Goal: Task Accomplishment & Management: Manage account settings

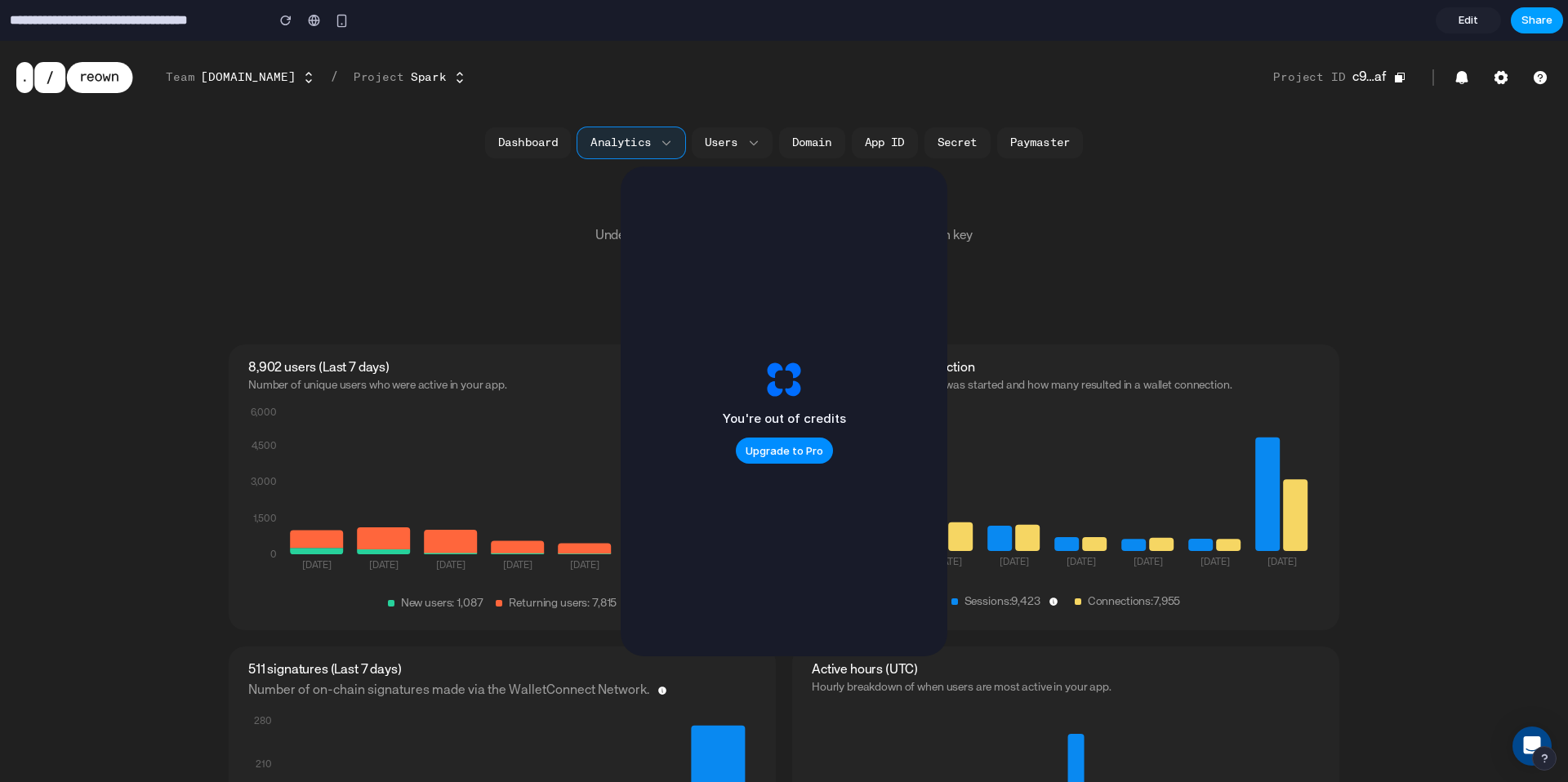
click at [1532, 22] on span "Share" at bounding box center [1536, 20] width 31 height 16
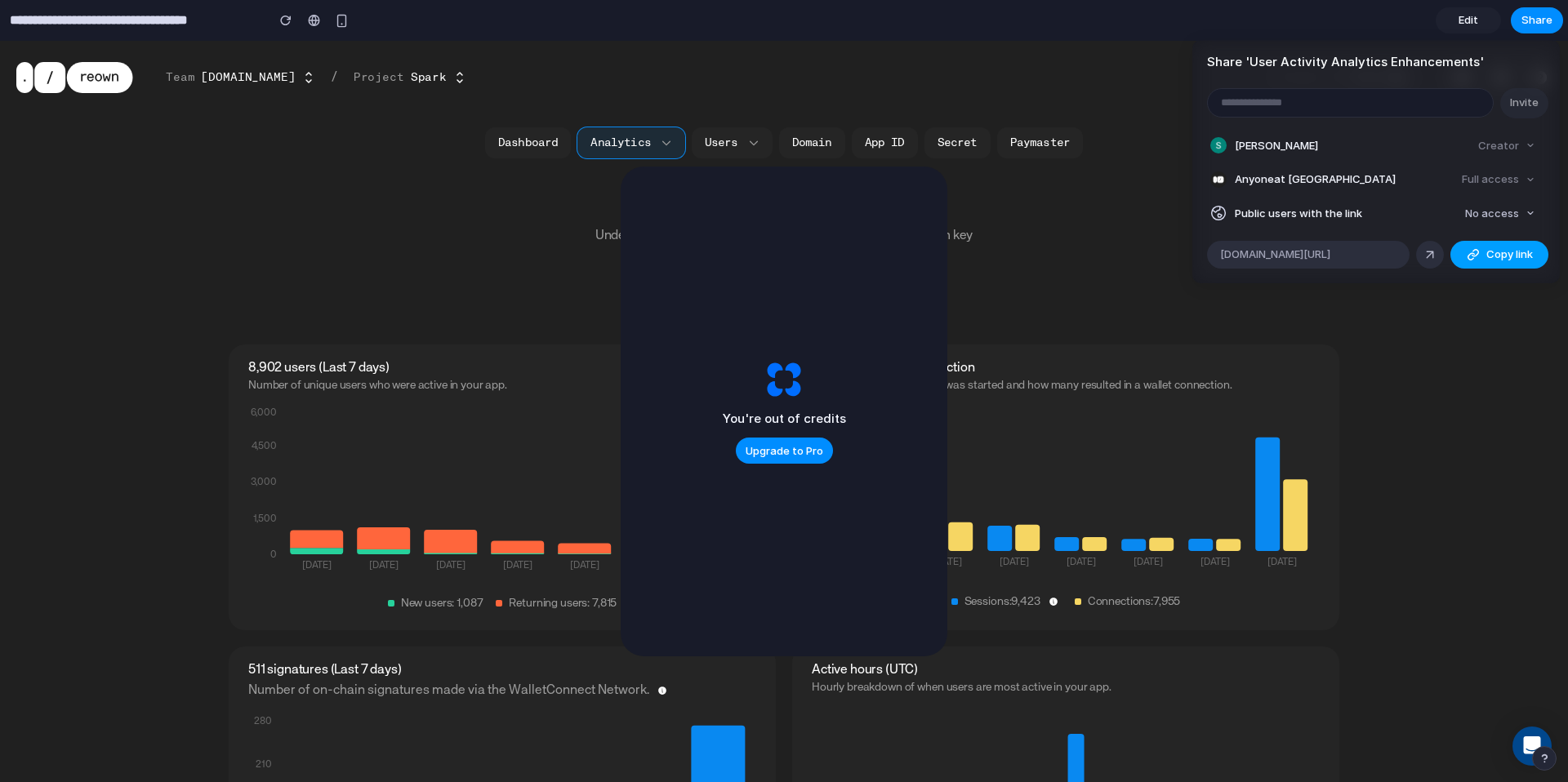
click at [1467, 249] on div "button" at bounding box center [1474, 255] width 13 height 13
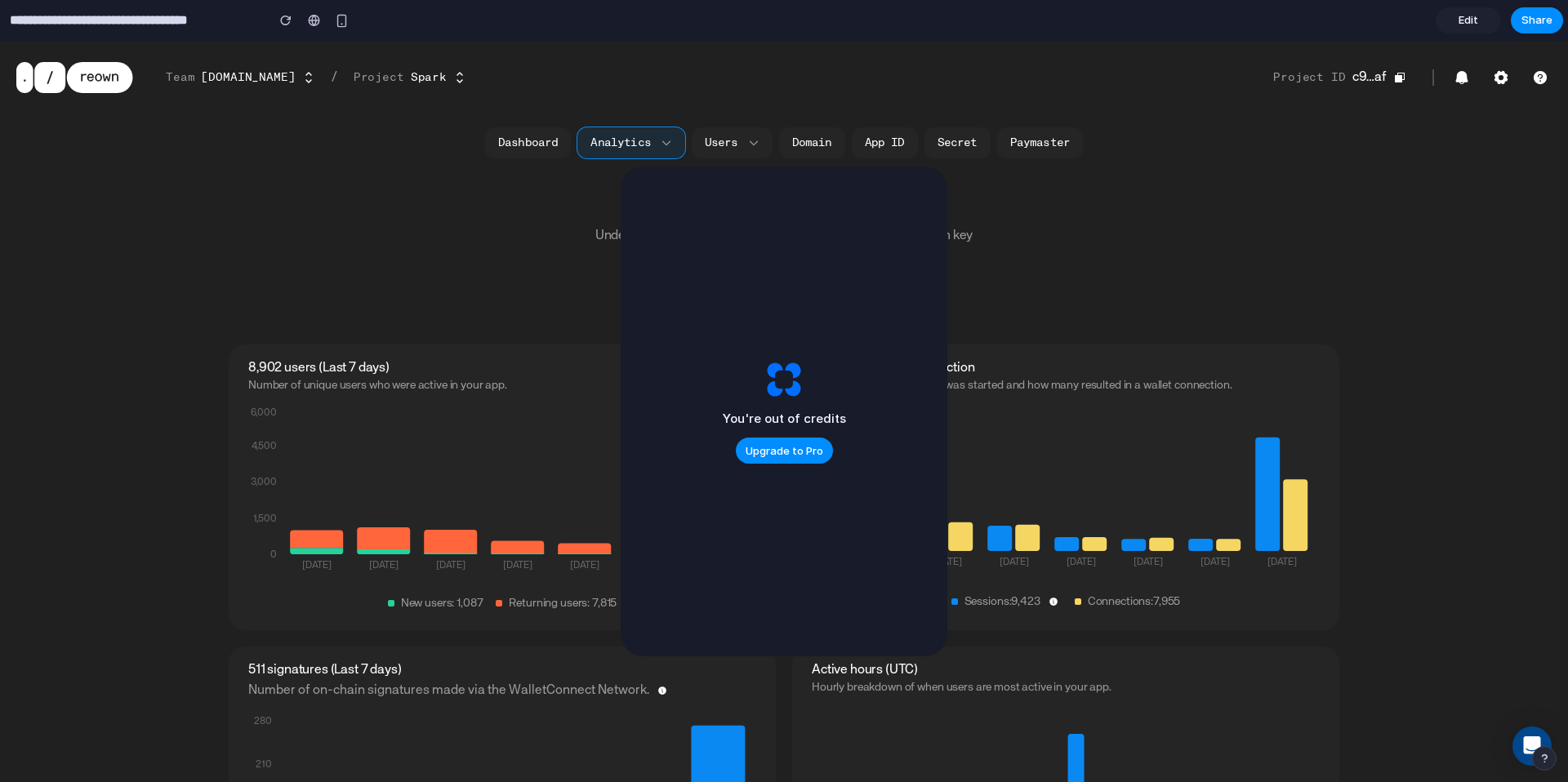
click at [363, 272] on div "Share ' User Activity Analytics Enhancements ' Invite [PERSON_NAME] Creator Any…" at bounding box center [784, 391] width 1568 height 782
click at [283, 23] on div "button" at bounding box center [286, 21] width 11 height 11
click at [78, 82] on icon at bounding box center [100, 77] width 66 height 31
click at [1462, 16] on span "Edit" at bounding box center [1468, 20] width 20 height 16
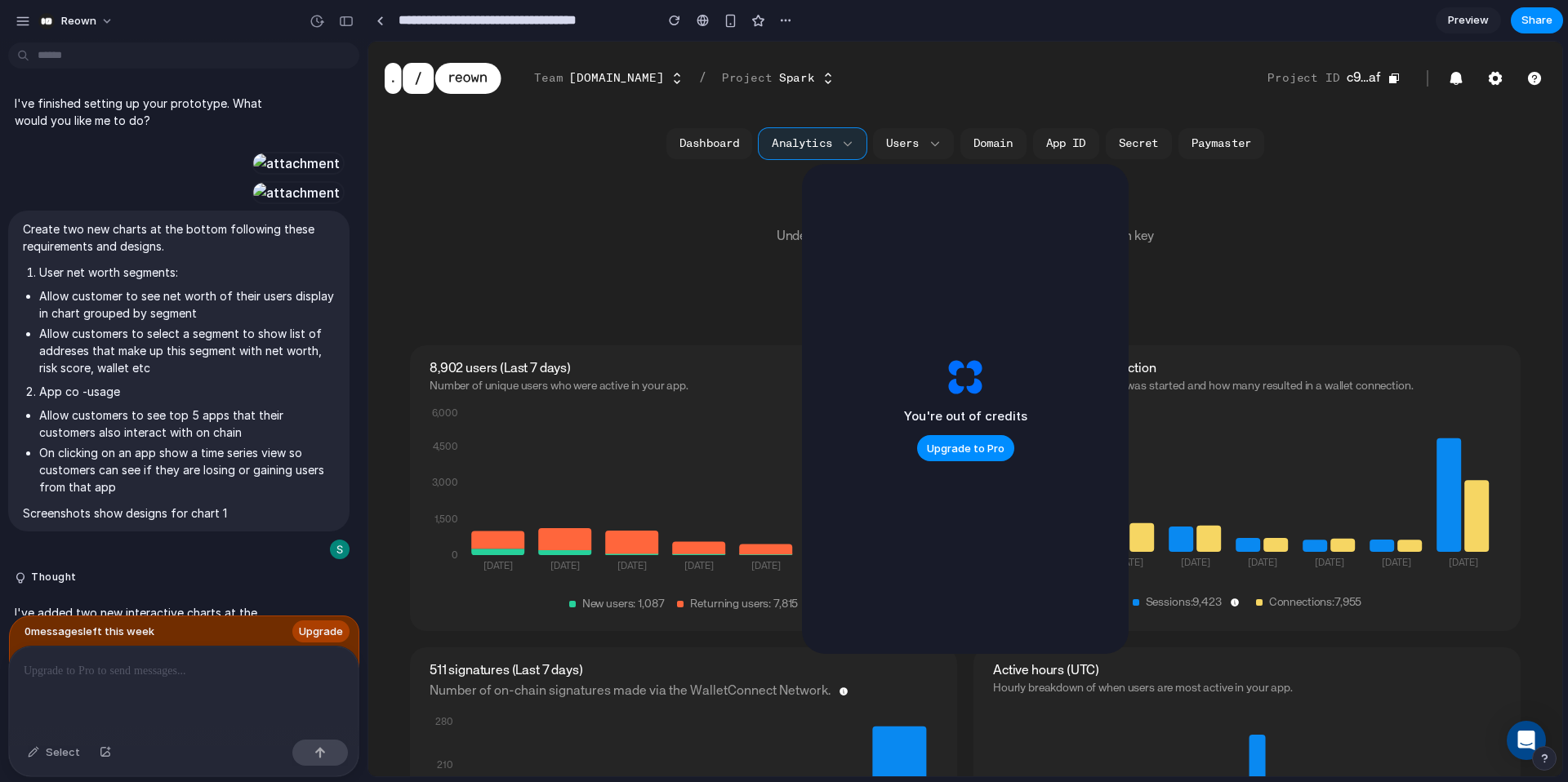
scroll to position [2784, 0]
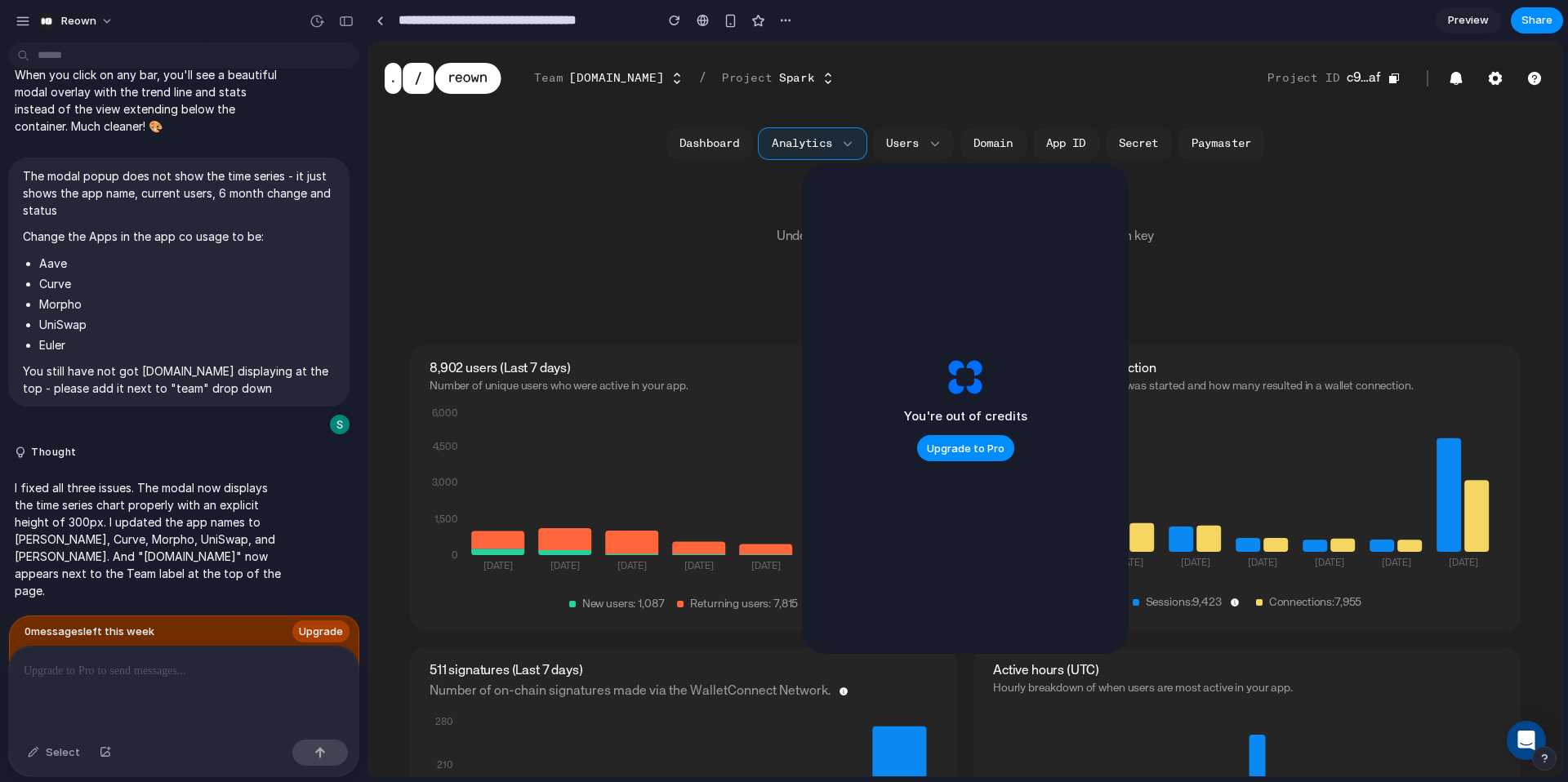
click at [315, 631] on span "Upgrade" at bounding box center [321, 632] width 44 height 16
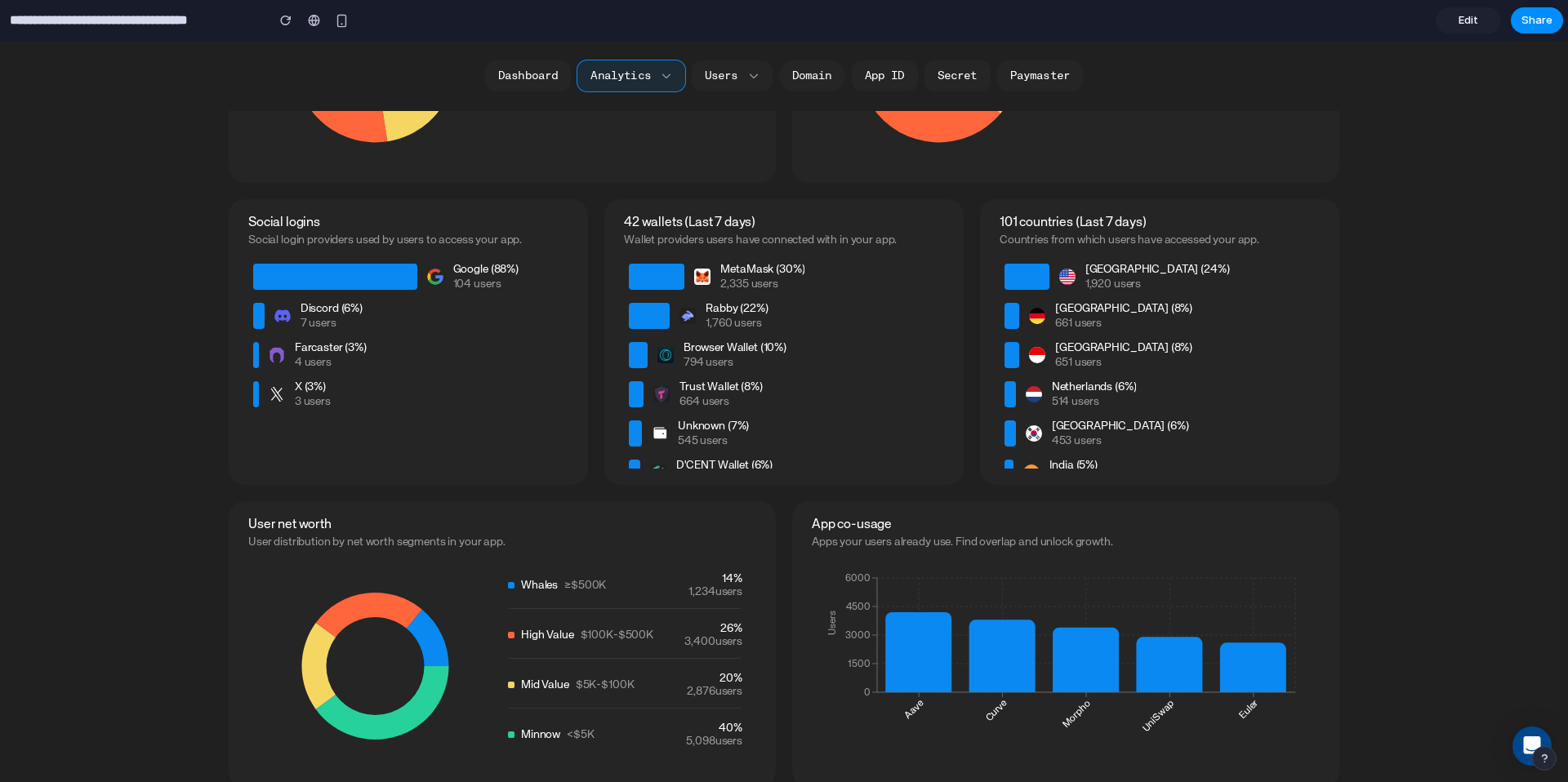
scroll to position [1423, 0]
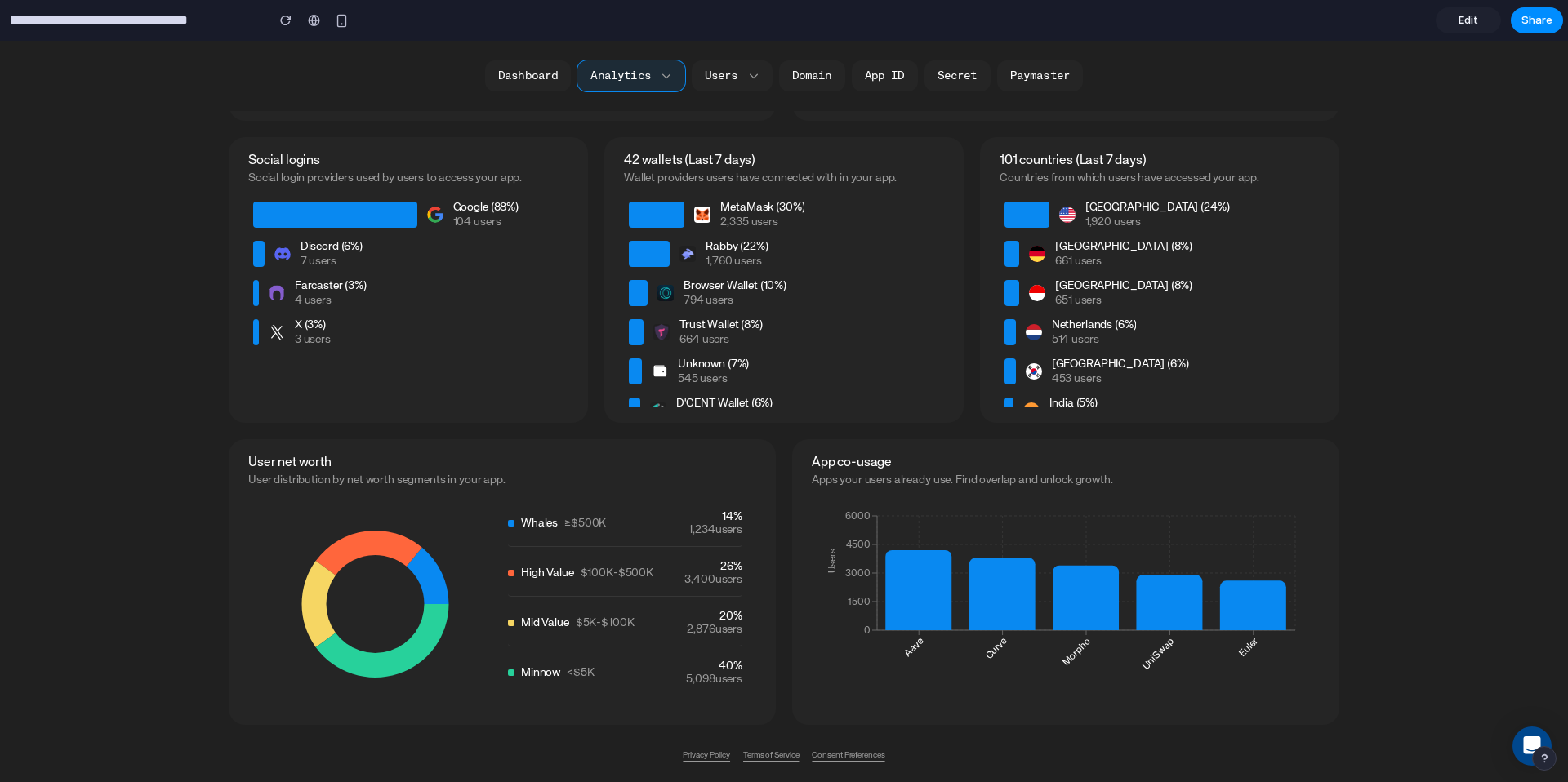
click at [432, 562] on icon at bounding box center [427, 576] width 42 height 56
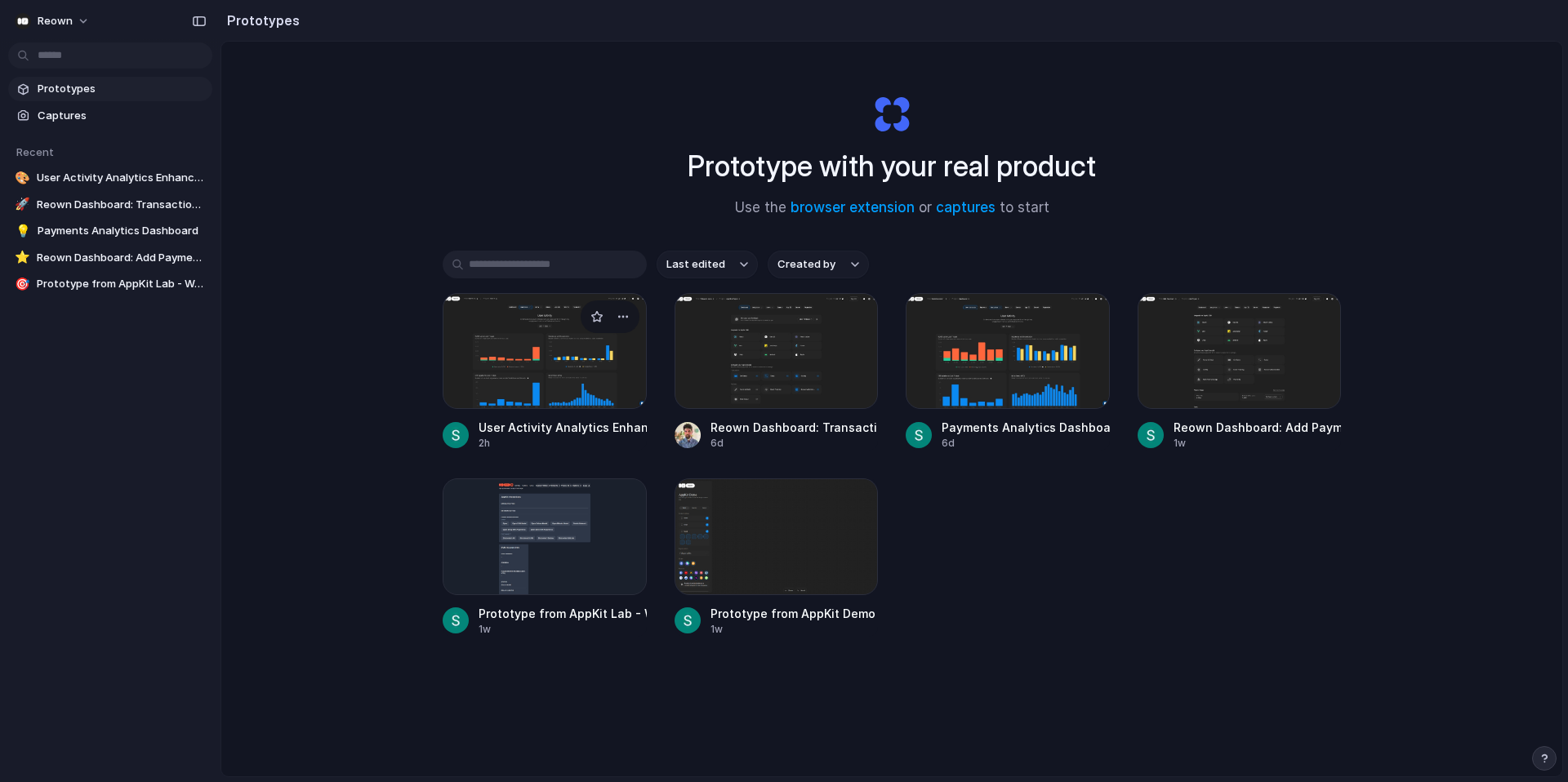
click at [602, 375] on div at bounding box center [545, 351] width 205 height 116
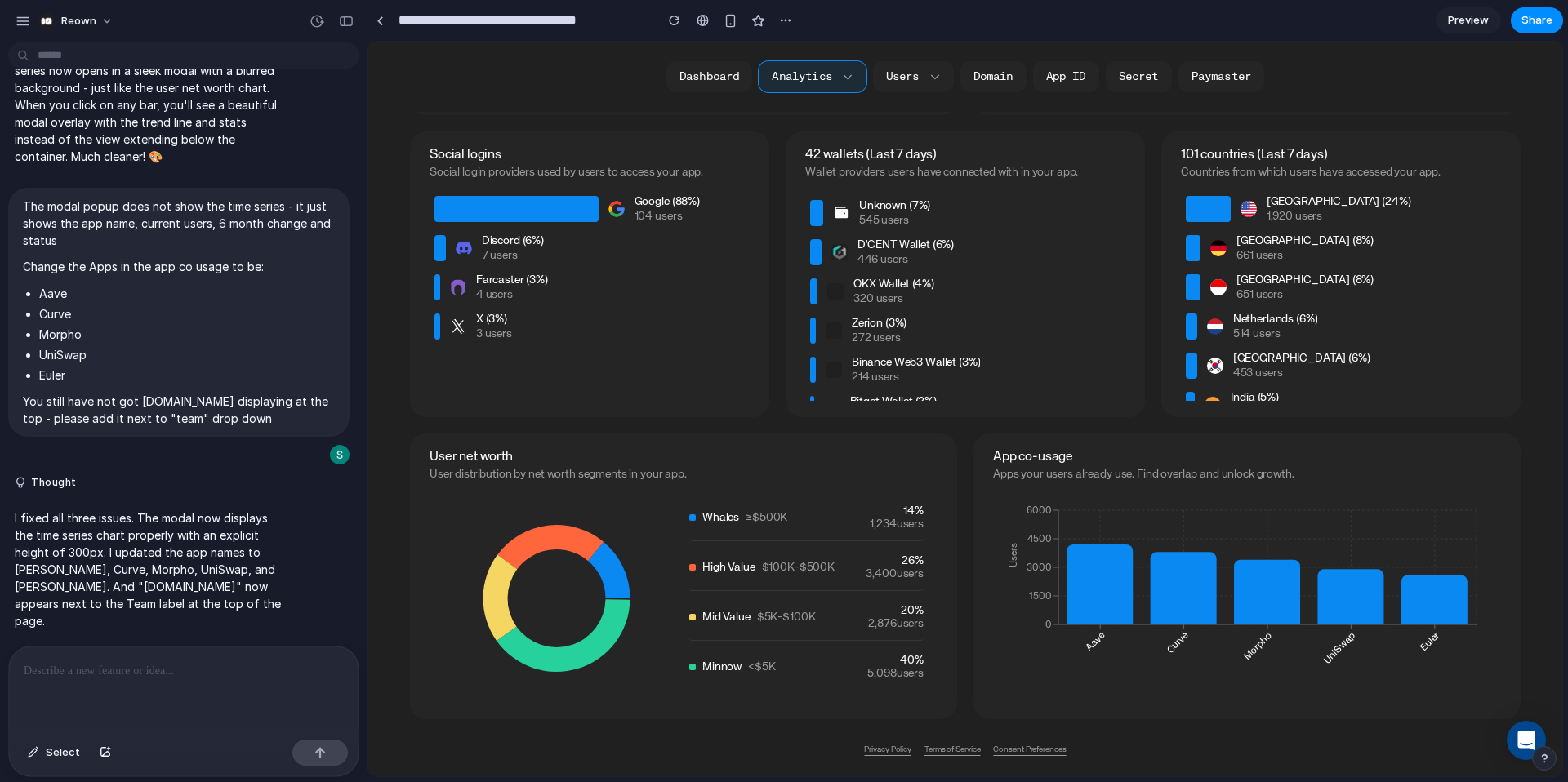
scroll to position [227, 0]
click at [551, 536] on icon at bounding box center [550, 547] width 107 height 45
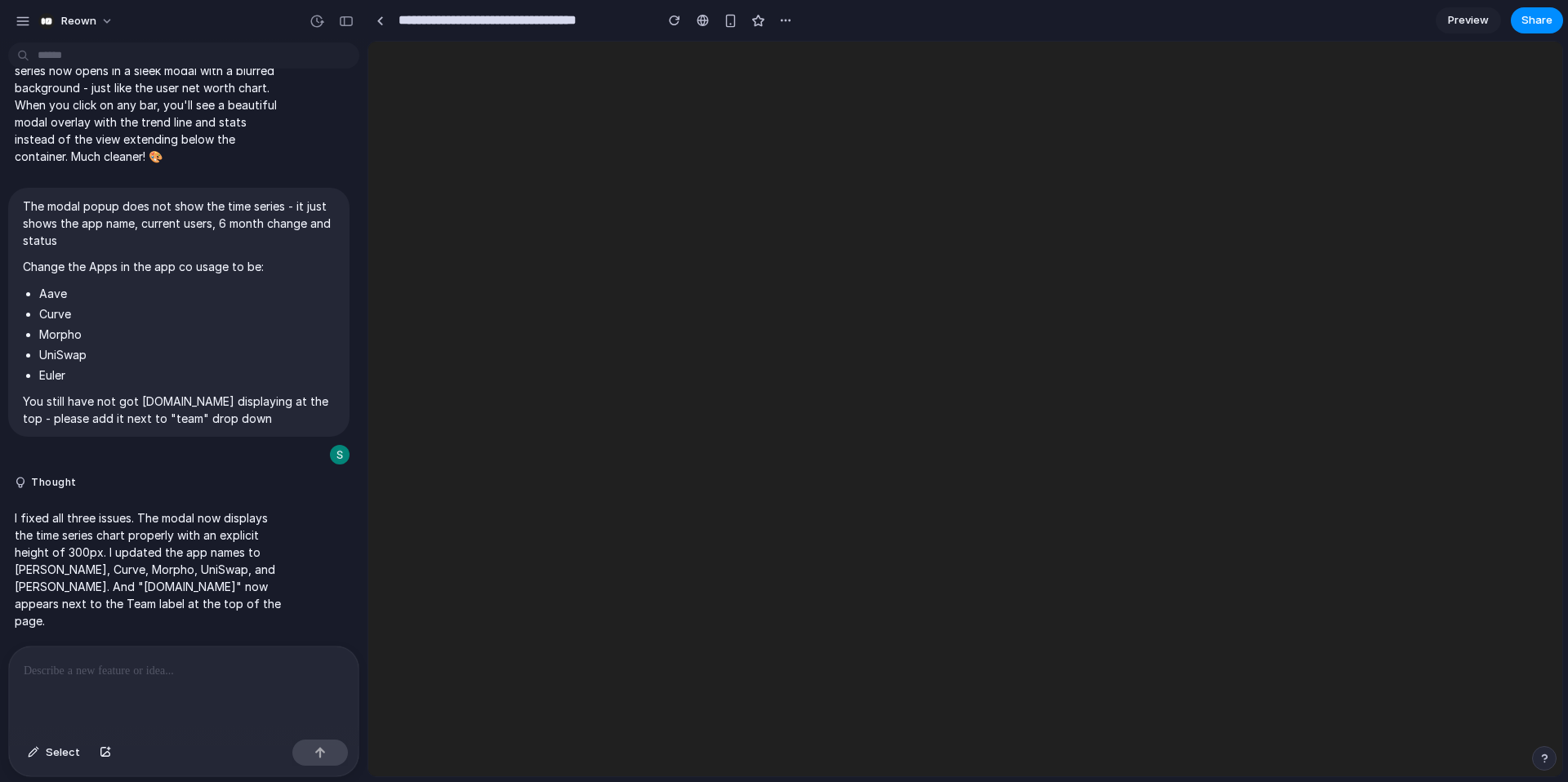
scroll to position [0, 0]
click at [382, 20] on div at bounding box center [380, 21] width 7 height 9
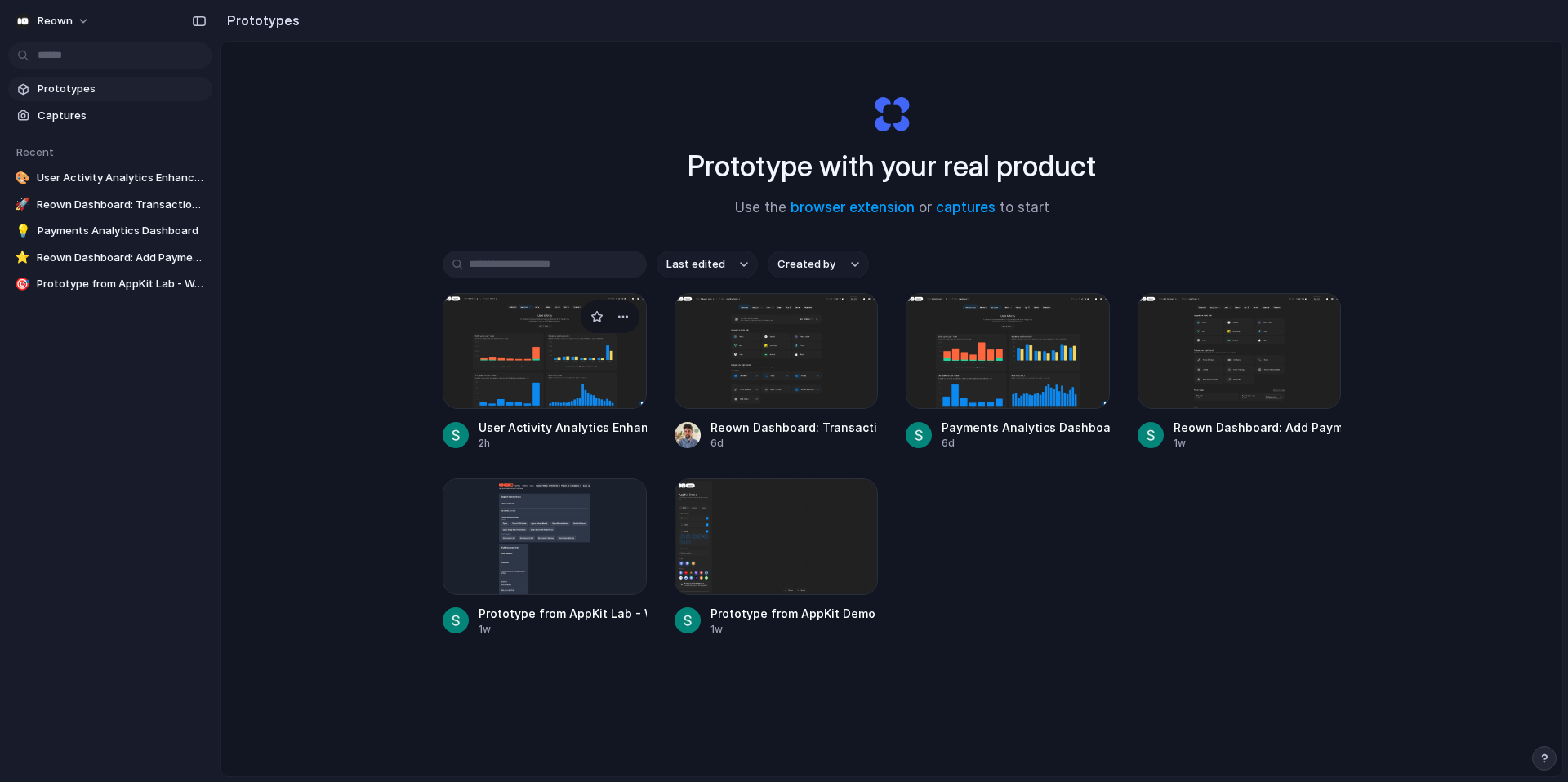
click at [606, 398] on div at bounding box center [545, 351] width 205 height 116
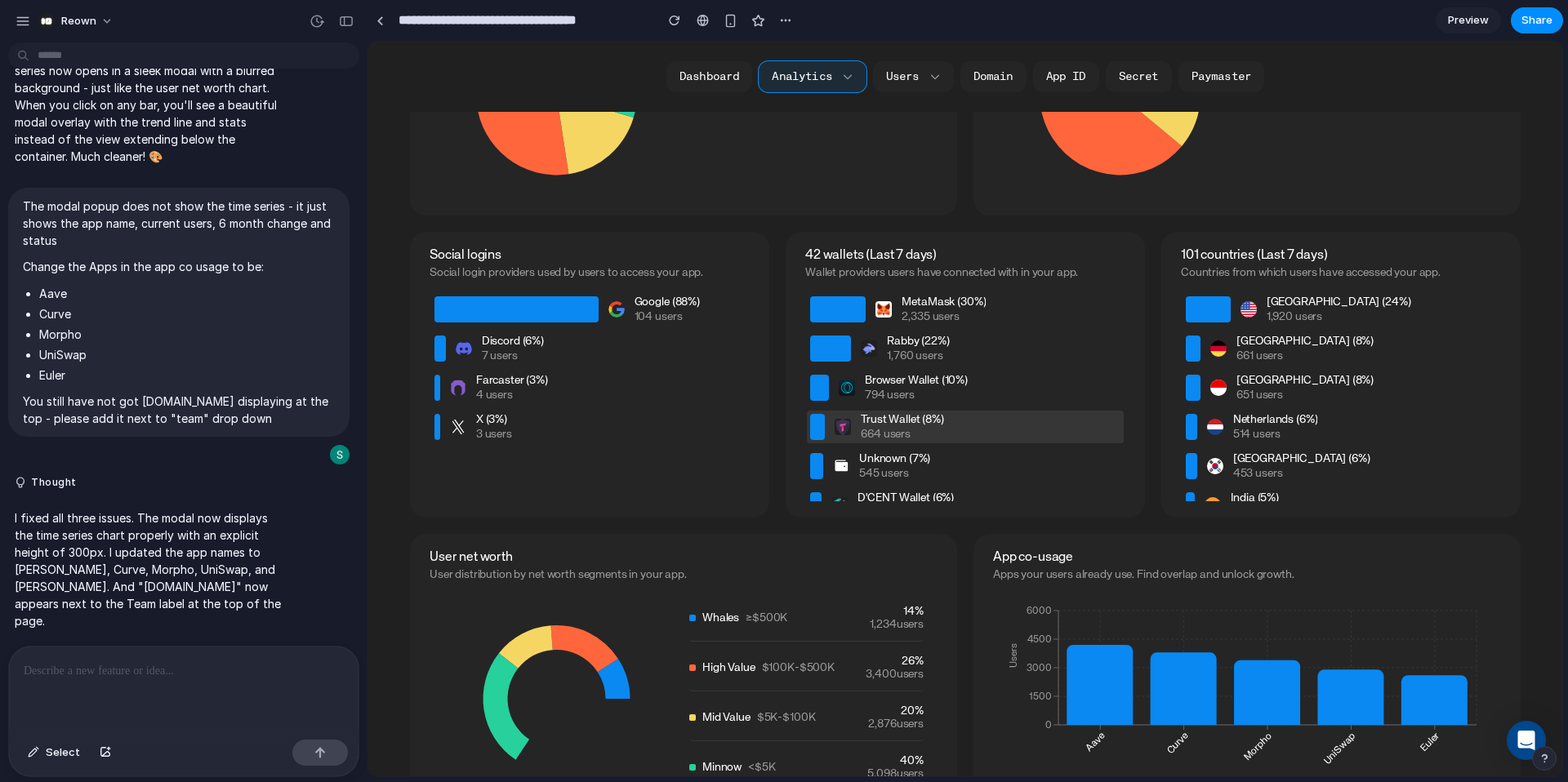
scroll to position [1429, 0]
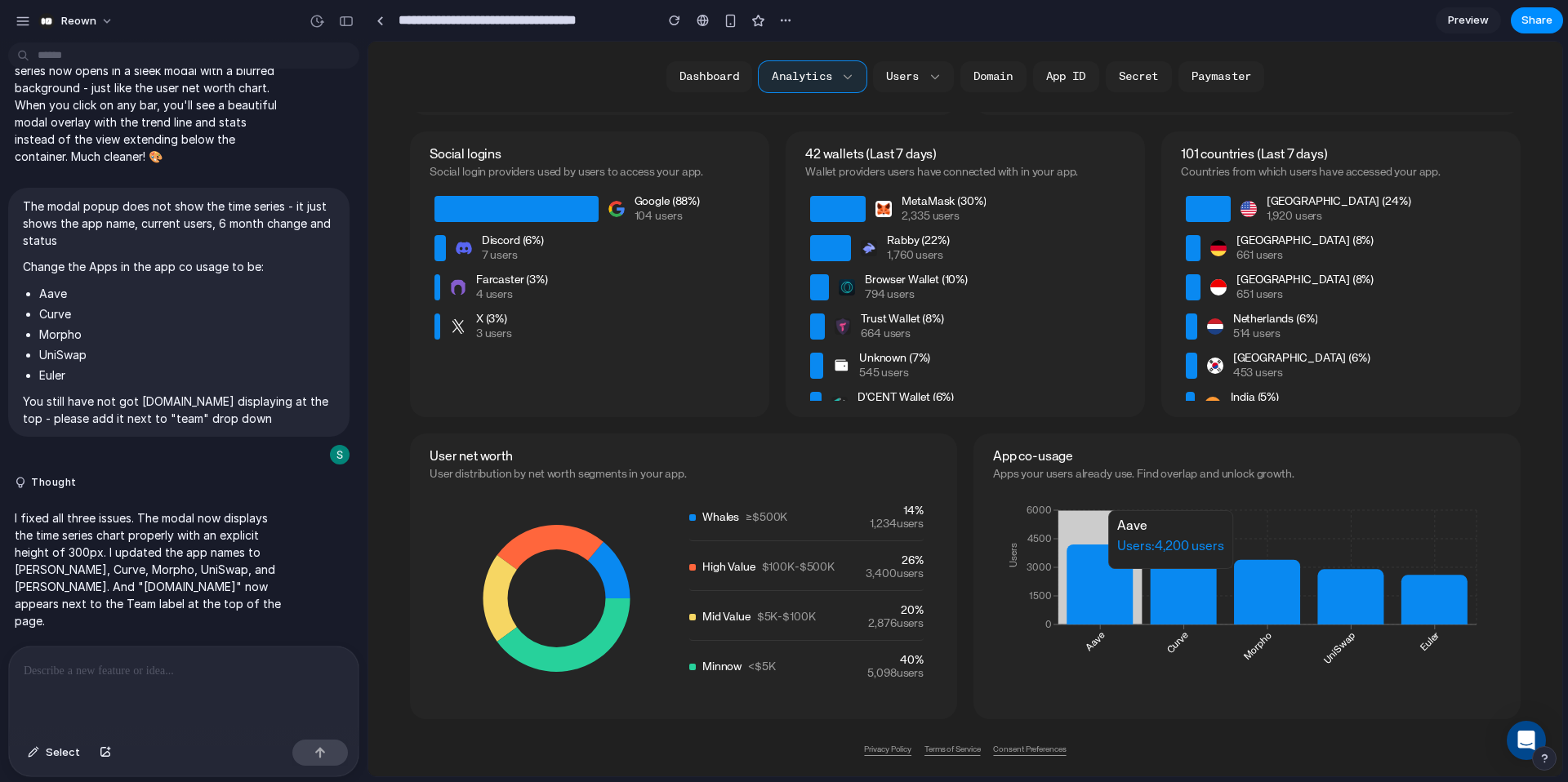
click at [1080, 570] on icon at bounding box center [1100, 585] width 66 height 80
click at [175, 679] on p at bounding box center [183, 671] width 321 height 20
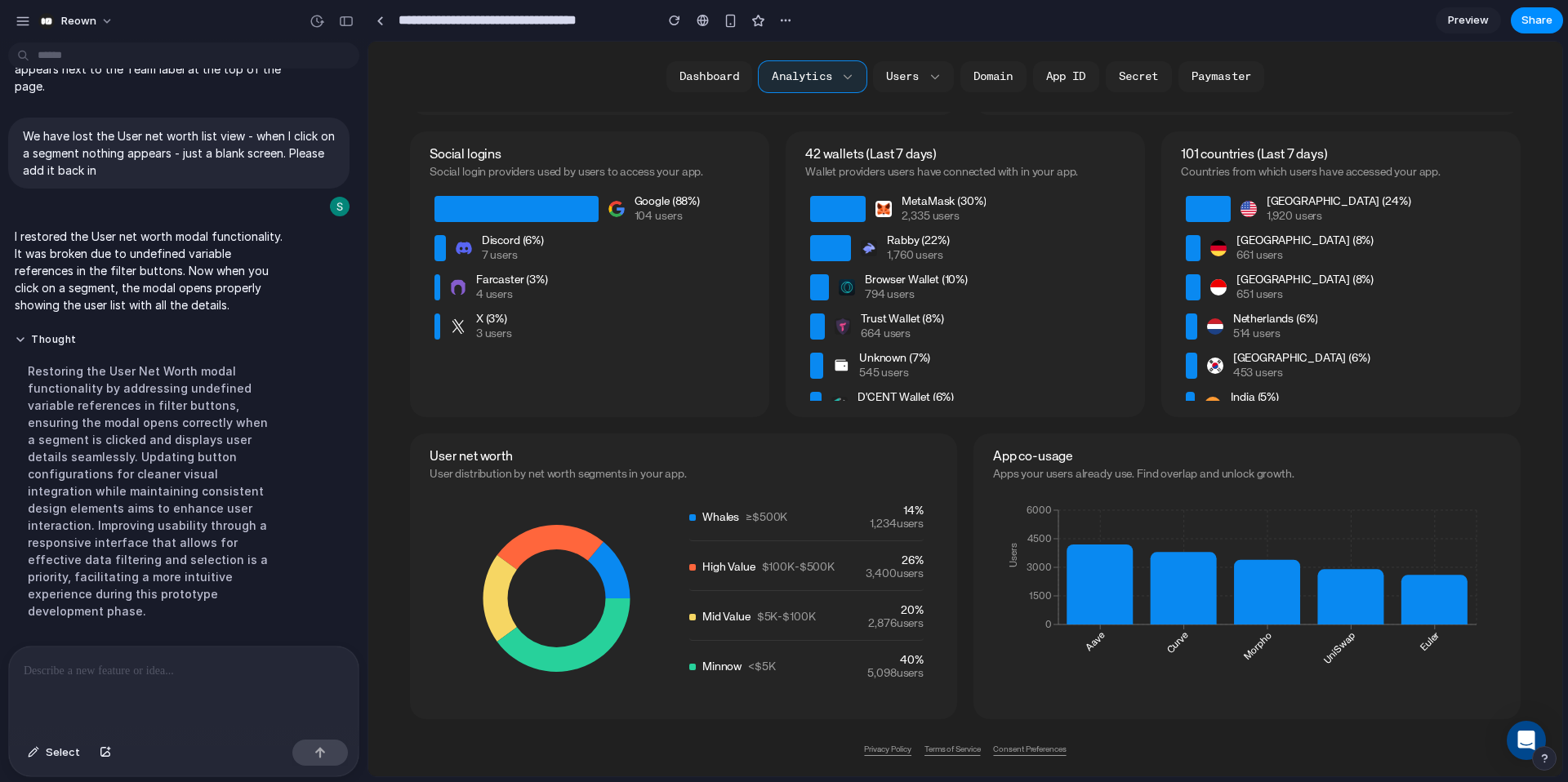
click at [553, 538] on icon at bounding box center [550, 547] width 107 height 45
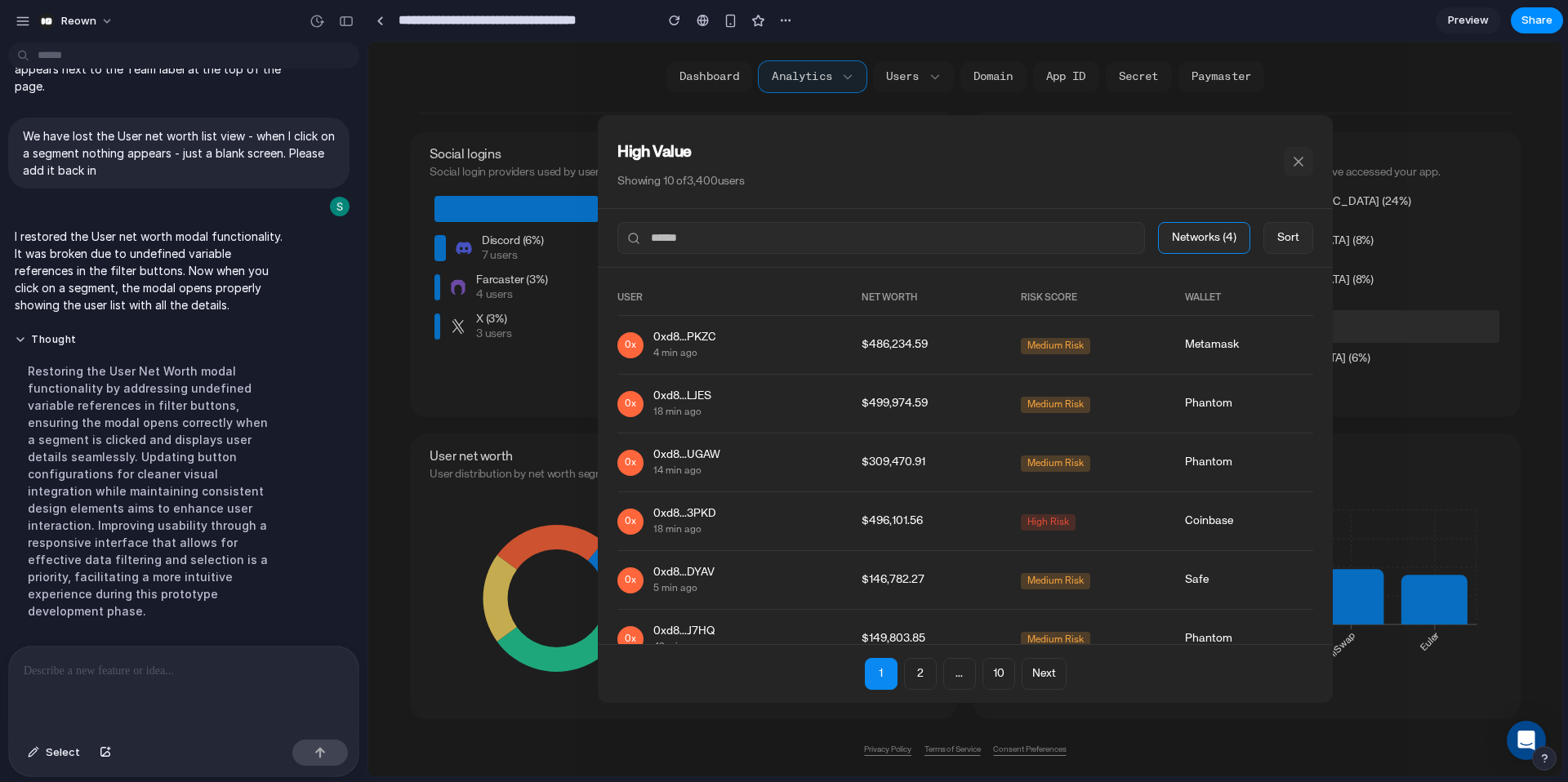
drag, startPoint x: 1304, startPoint y: 160, endPoint x: 1328, endPoint y: 321, distance: 162.8
click at [1304, 160] on icon at bounding box center [1298, 161] width 16 height 16
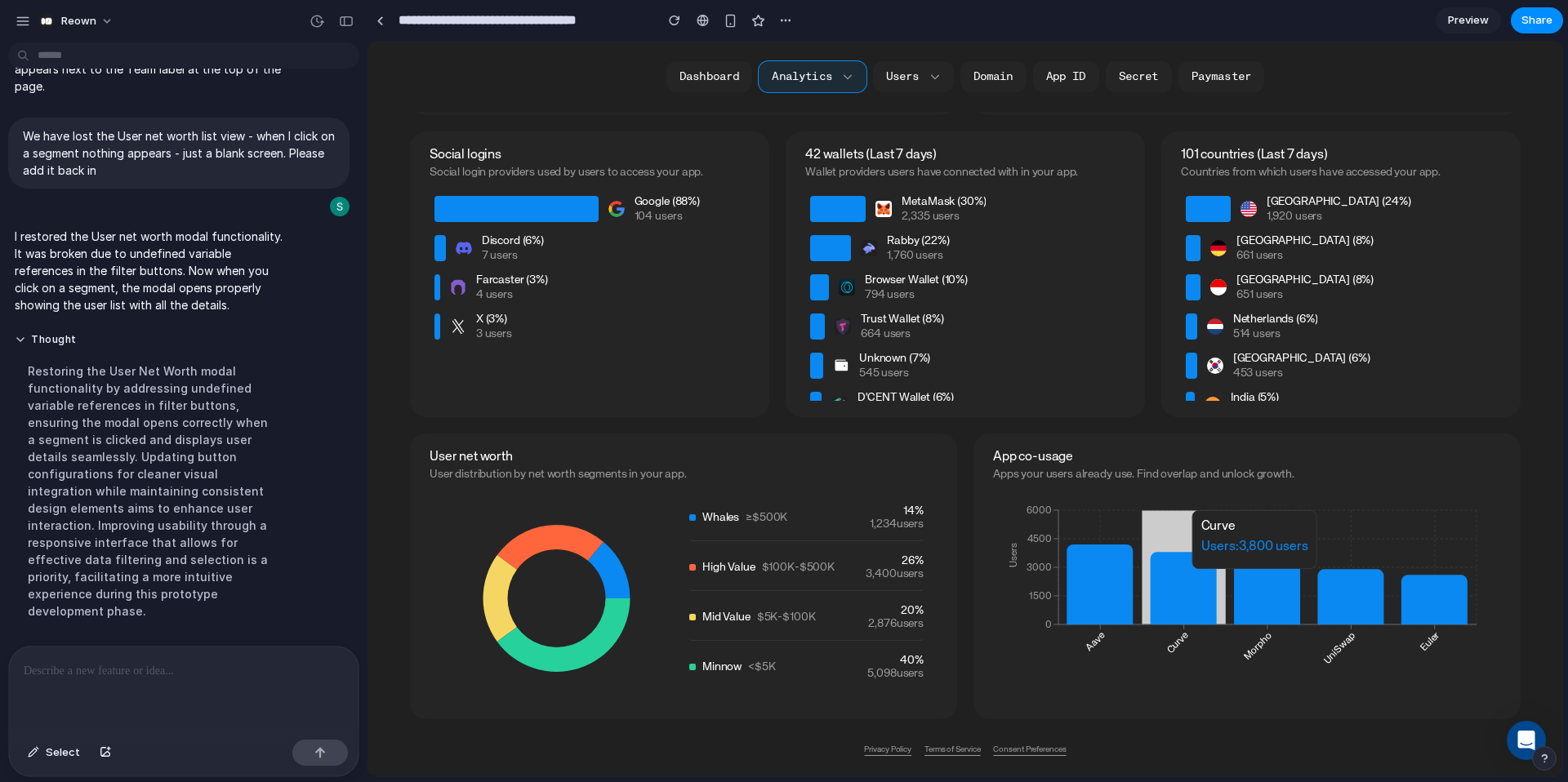
click at [1193, 576] on icon at bounding box center [1184, 589] width 66 height 73
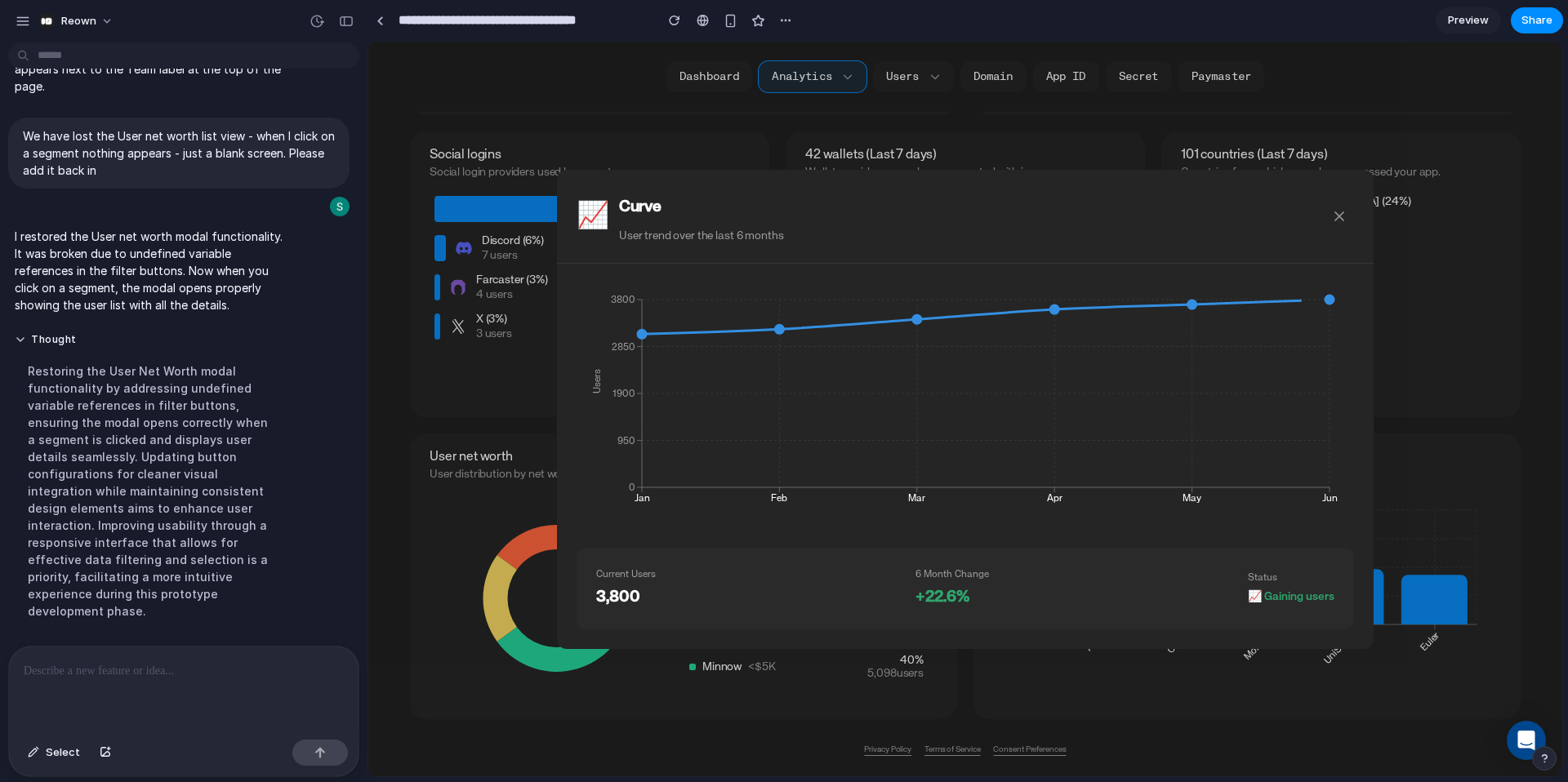
click at [91, 687] on div at bounding box center [184, 690] width 349 height 87
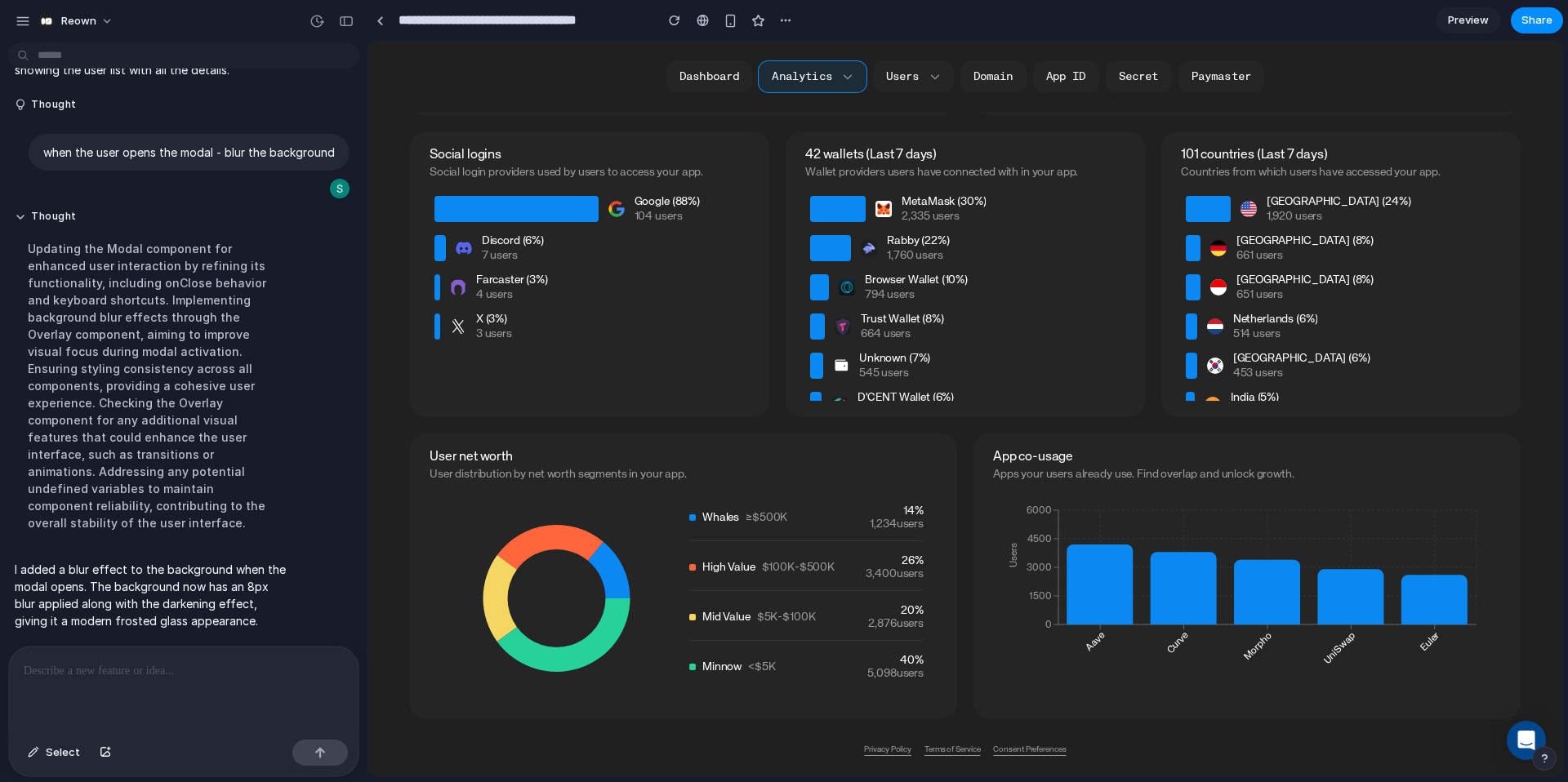
click at [553, 536] on icon at bounding box center [550, 547] width 107 height 45
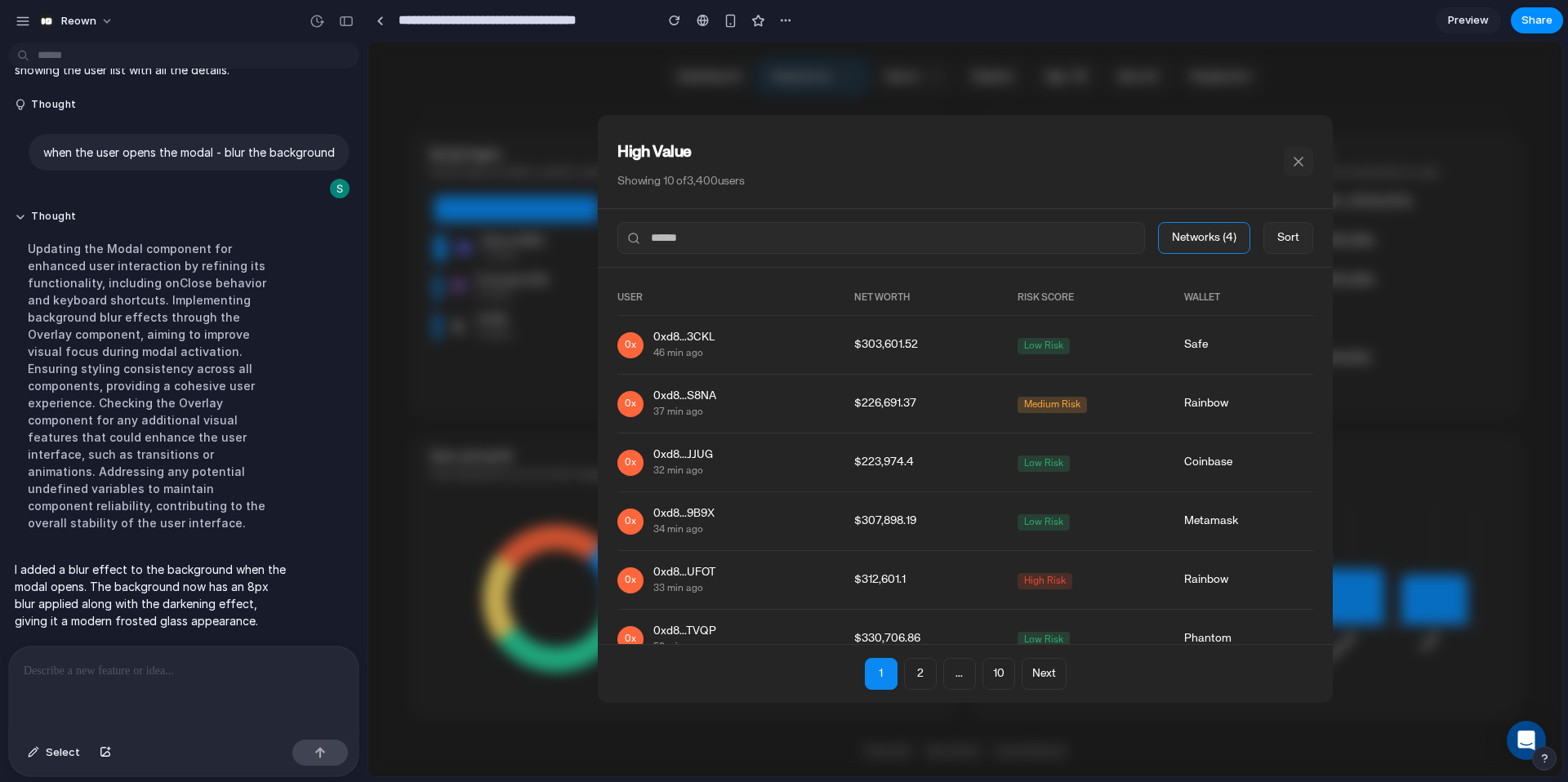
drag, startPoint x: 1296, startPoint y: 159, endPoint x: 1286, endPoint y: 178, distance: 21.5
click at [1296, 159] on icon at bounding box center [1298, 162] width 8 height 8
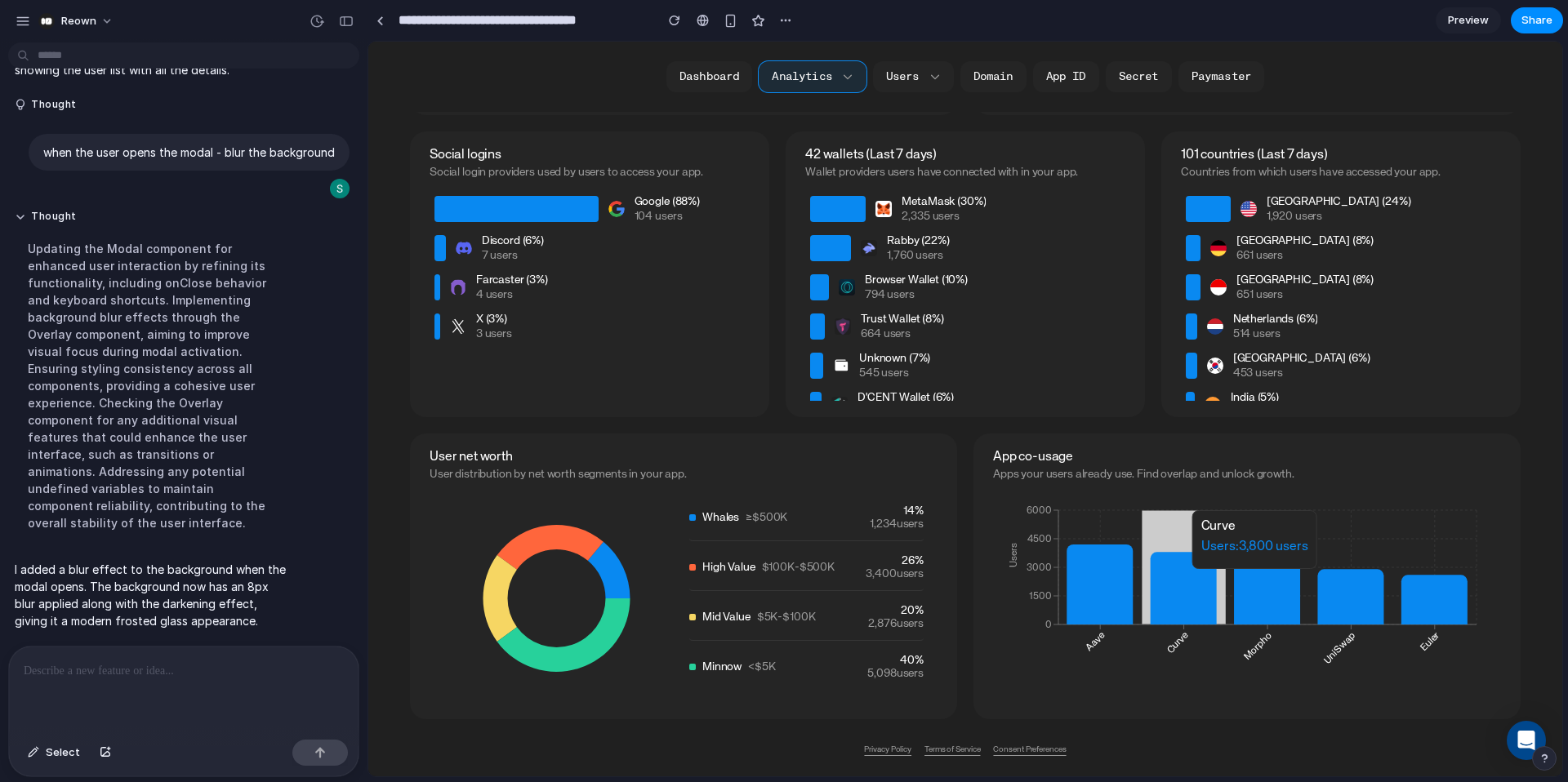
click at [1175, 575] on icon at bounding box center [1184, 589] width 66 height 73
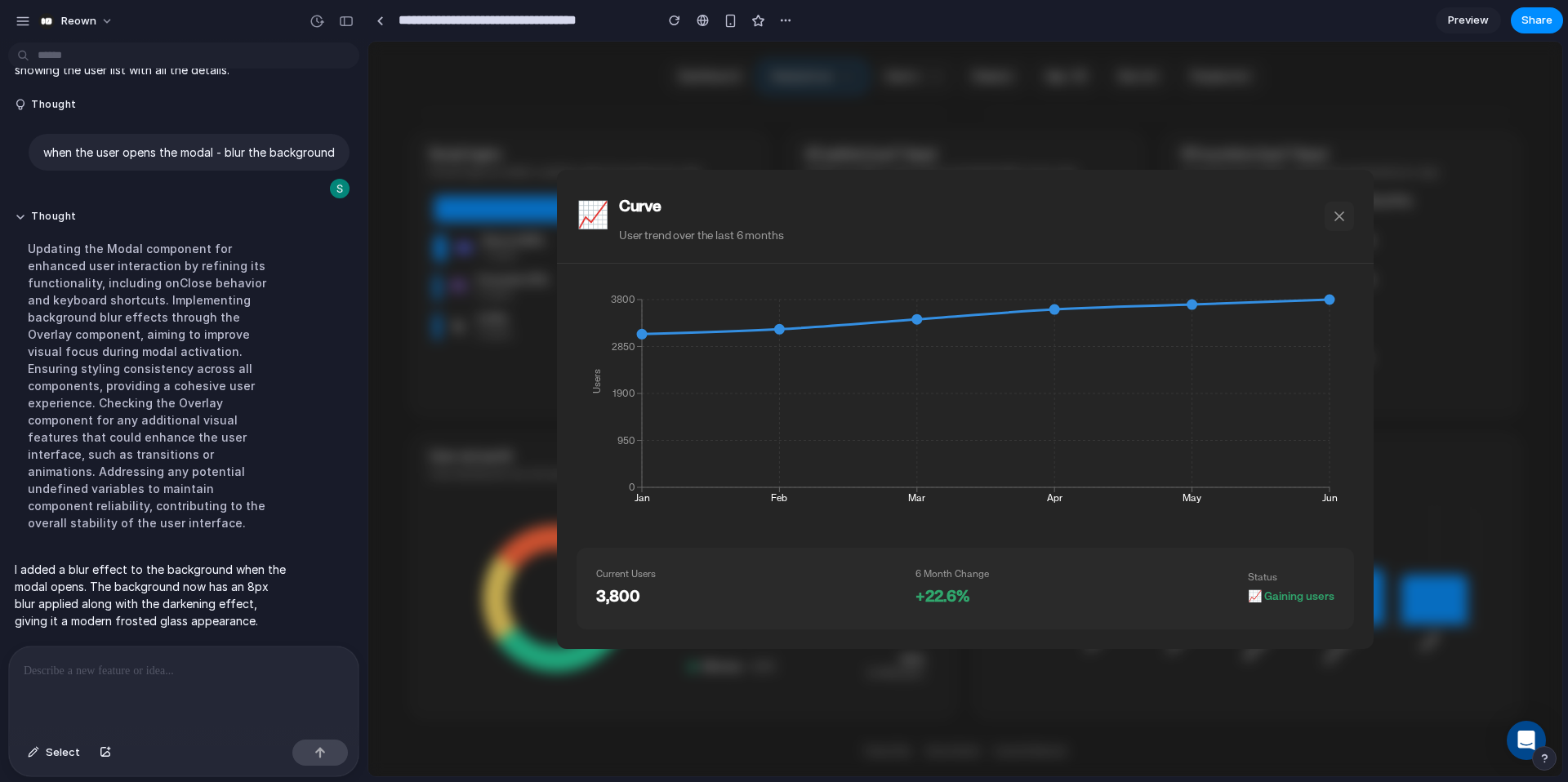
click at [1336, 218] on icon at bounding box center [1339, 216] width 8 height 8
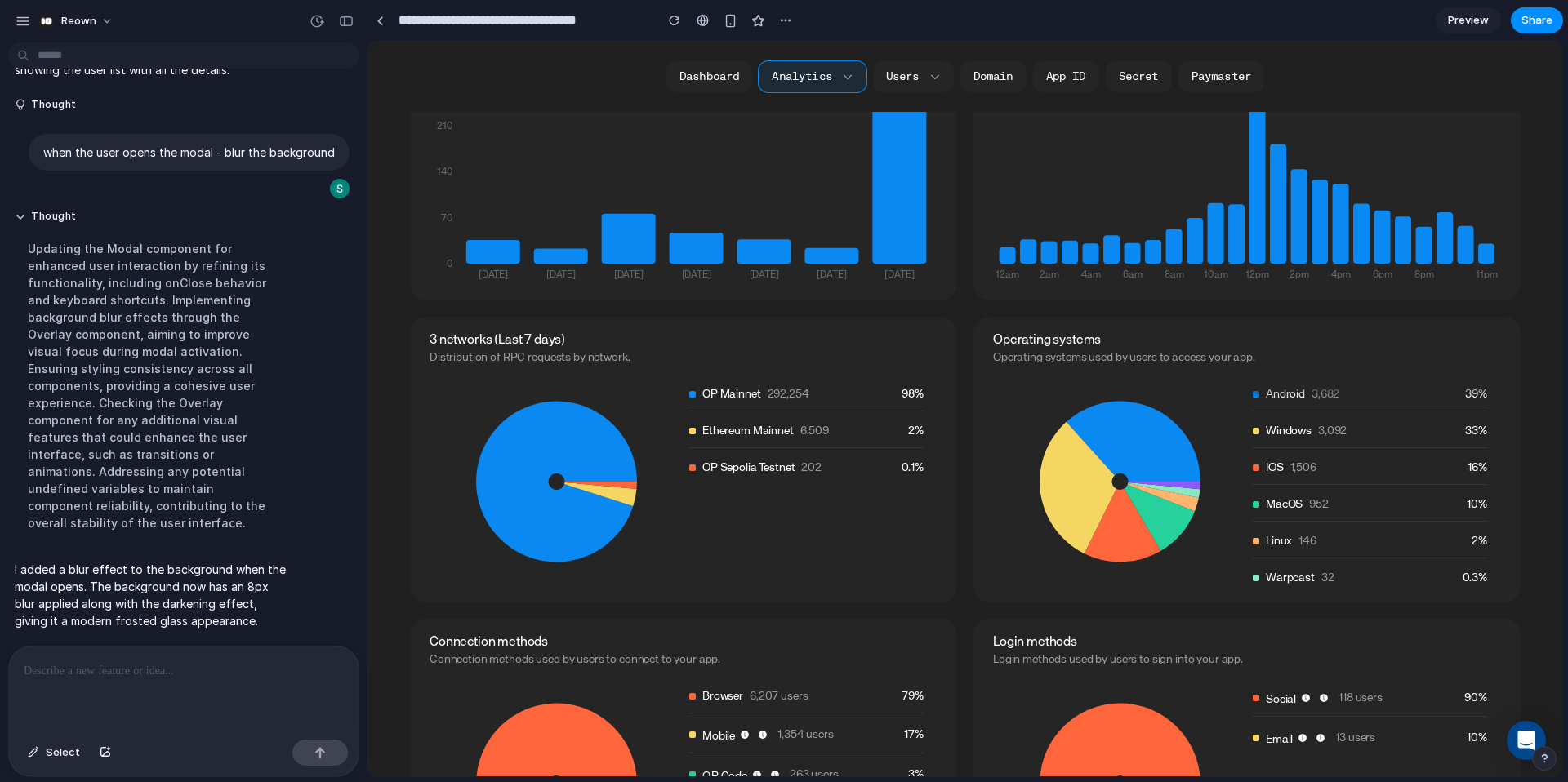
scroll to position [0, 0]
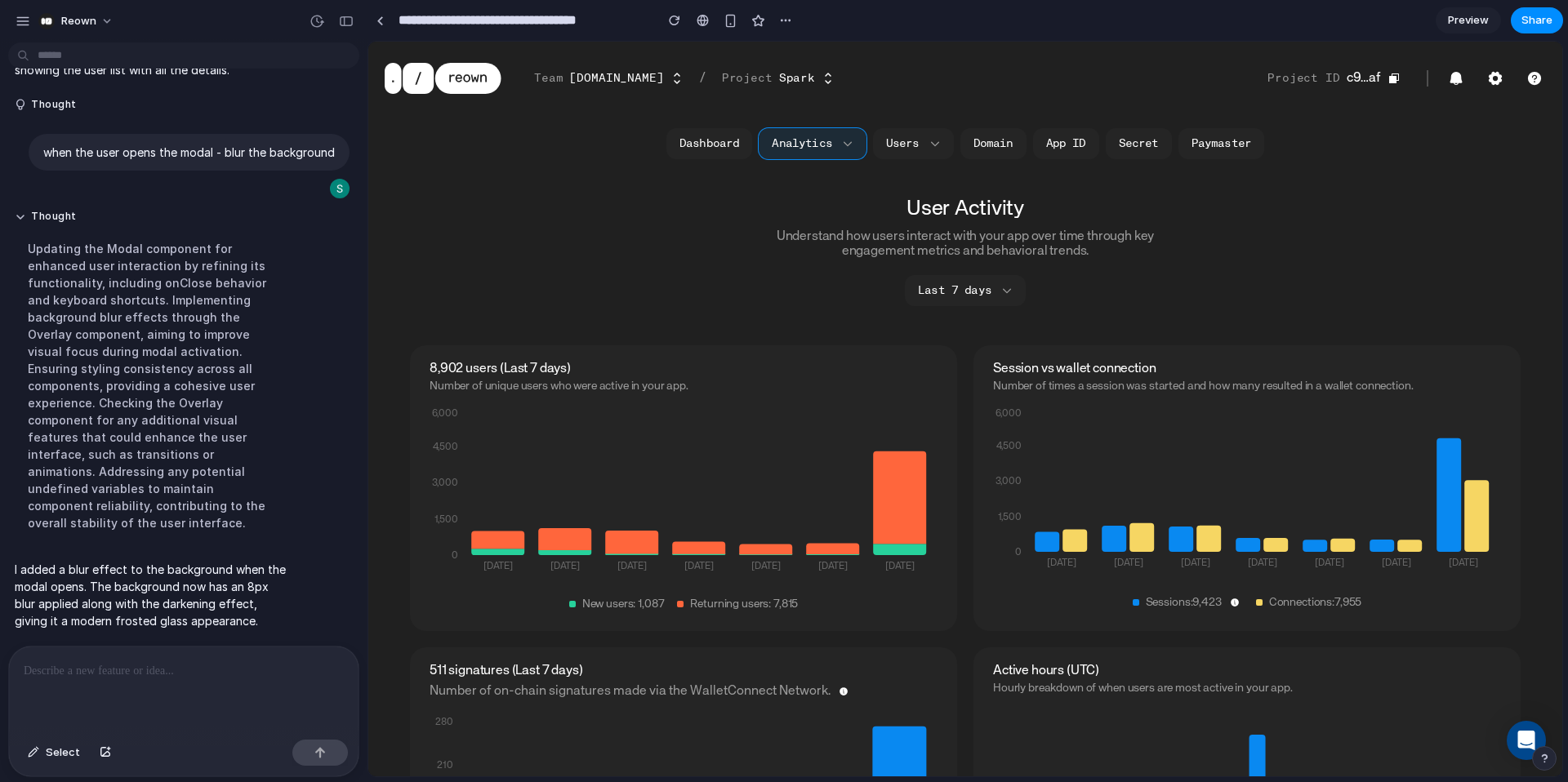
click at [1467, 16] on span "Preview" at bounding box center [1469, 20] width 41 height 16
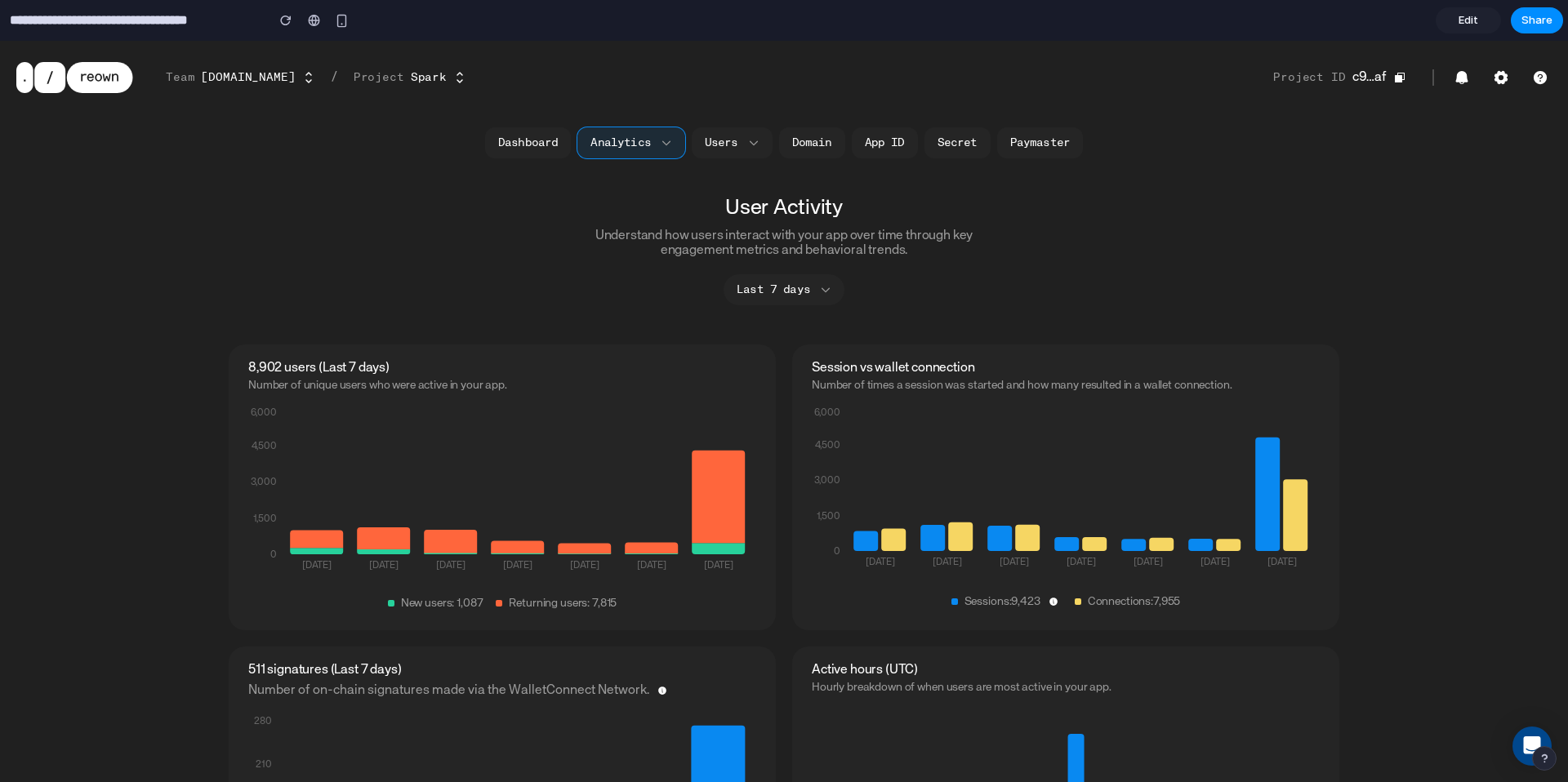
click at [795, 293] on button "Last 7 days" at bounding box center [783, 290] width 121 height 31
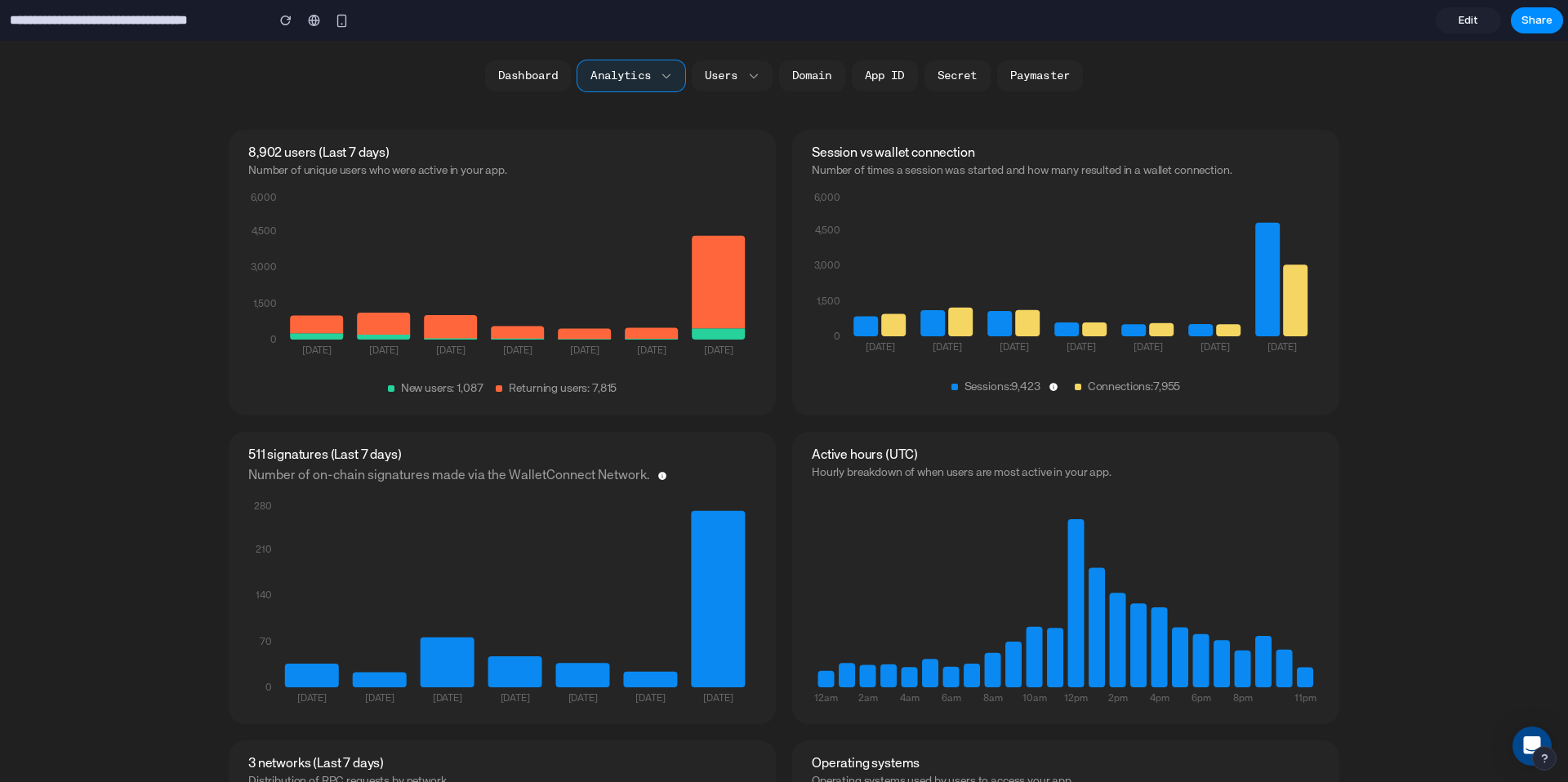
scroll to position [218, 0]
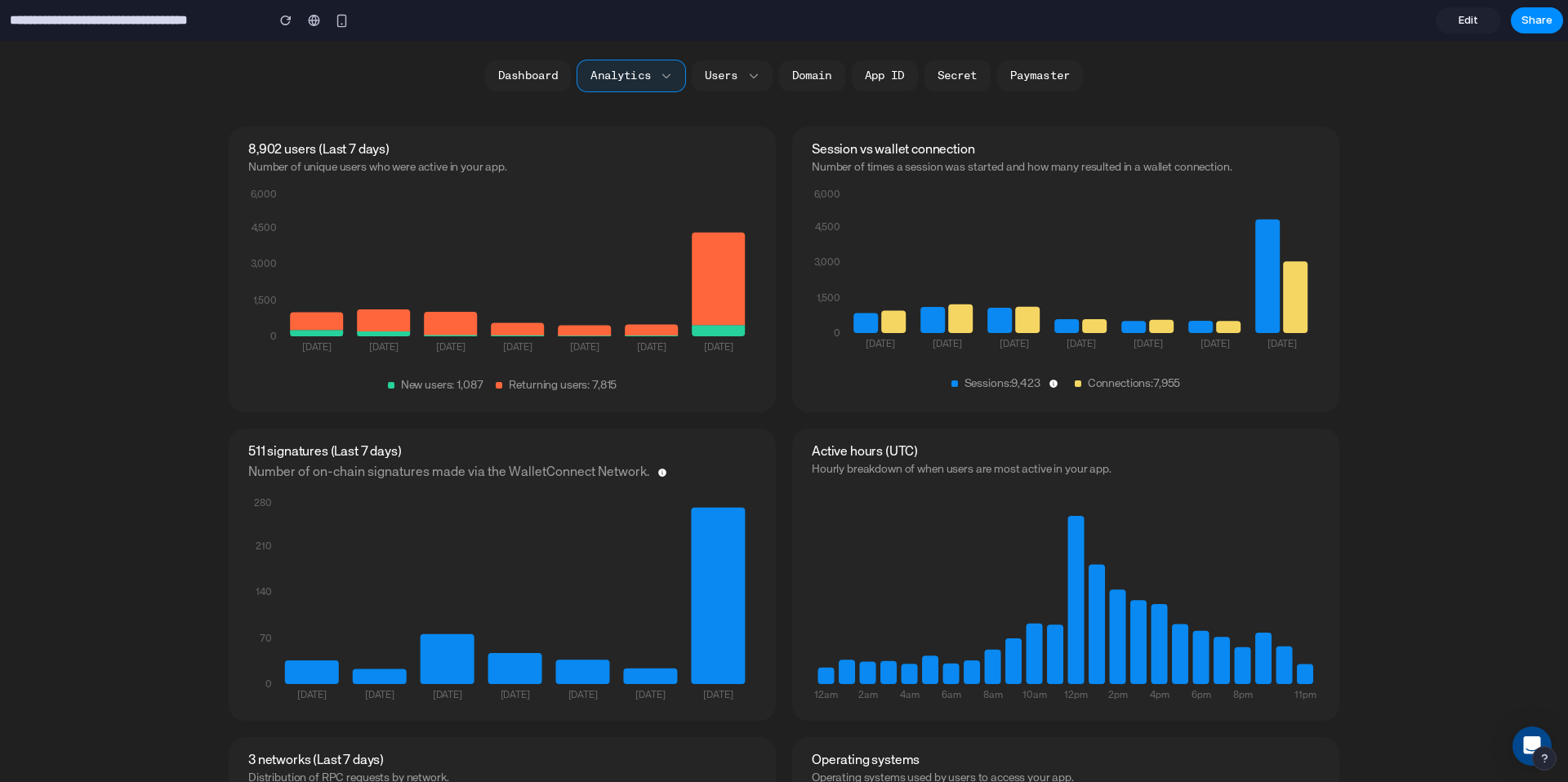
click at [845, 357] on div "Sessions : 9,423 Connections : 7,955" at bounding box center [1065, 370] width 500 height 42
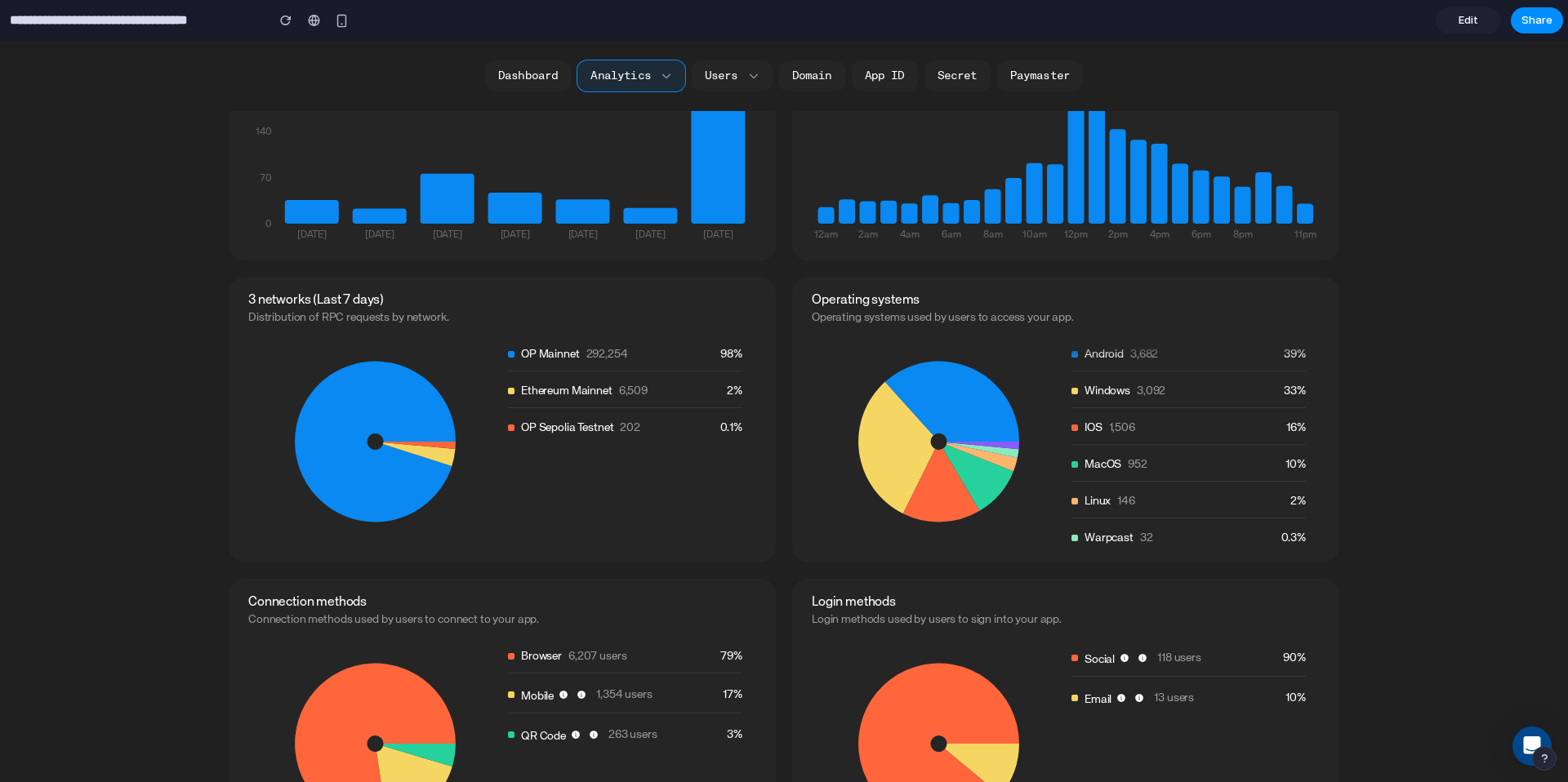
scroll to position [685, 0]
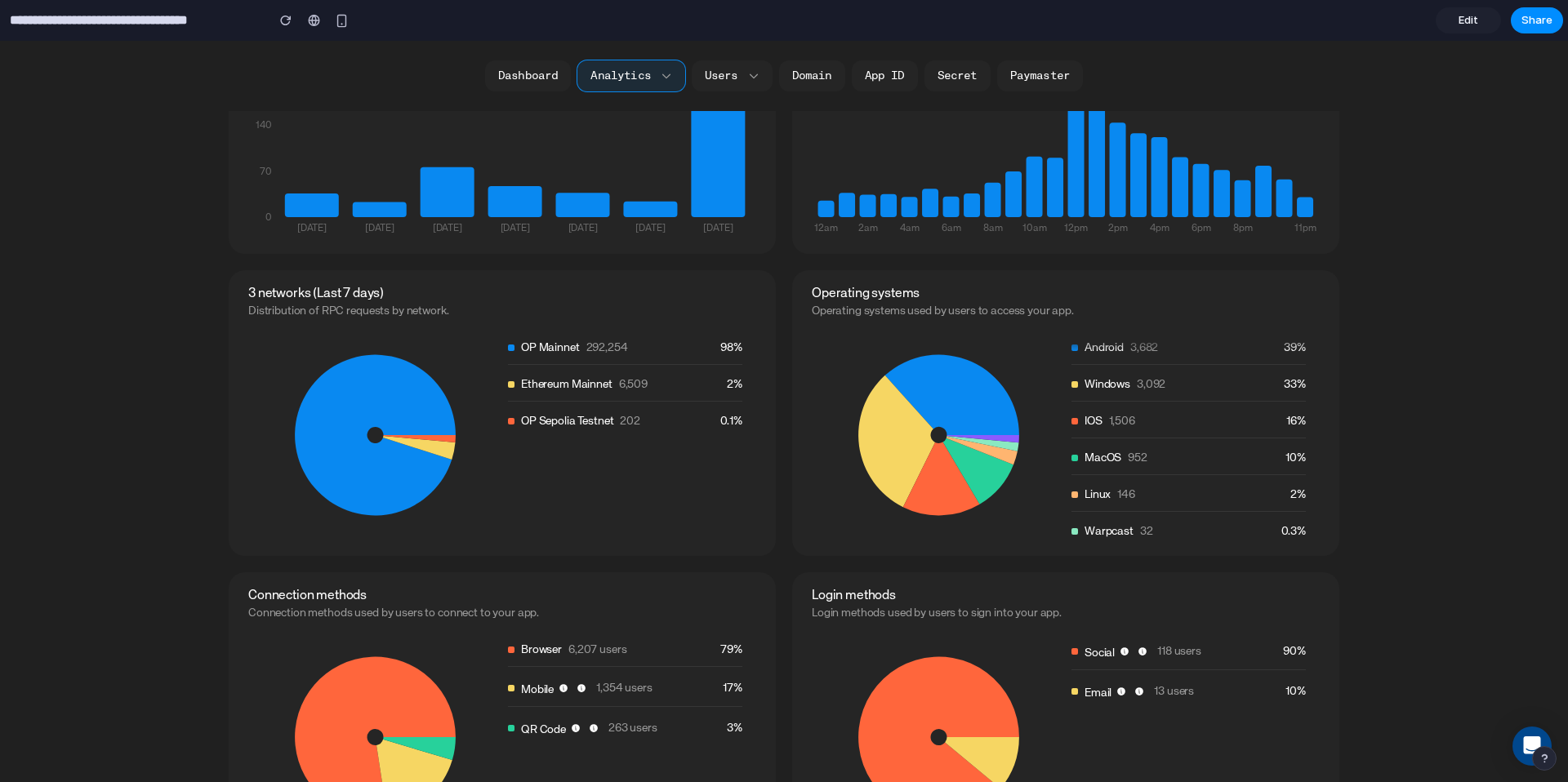
click at [592, 456] on ul "OP Mainnet 292,254 98% Ethereum Mainnet 6,509 2% OP Sepolia Testnet 202 0.1%" at bounding box center [625, 435] width 237 height 209
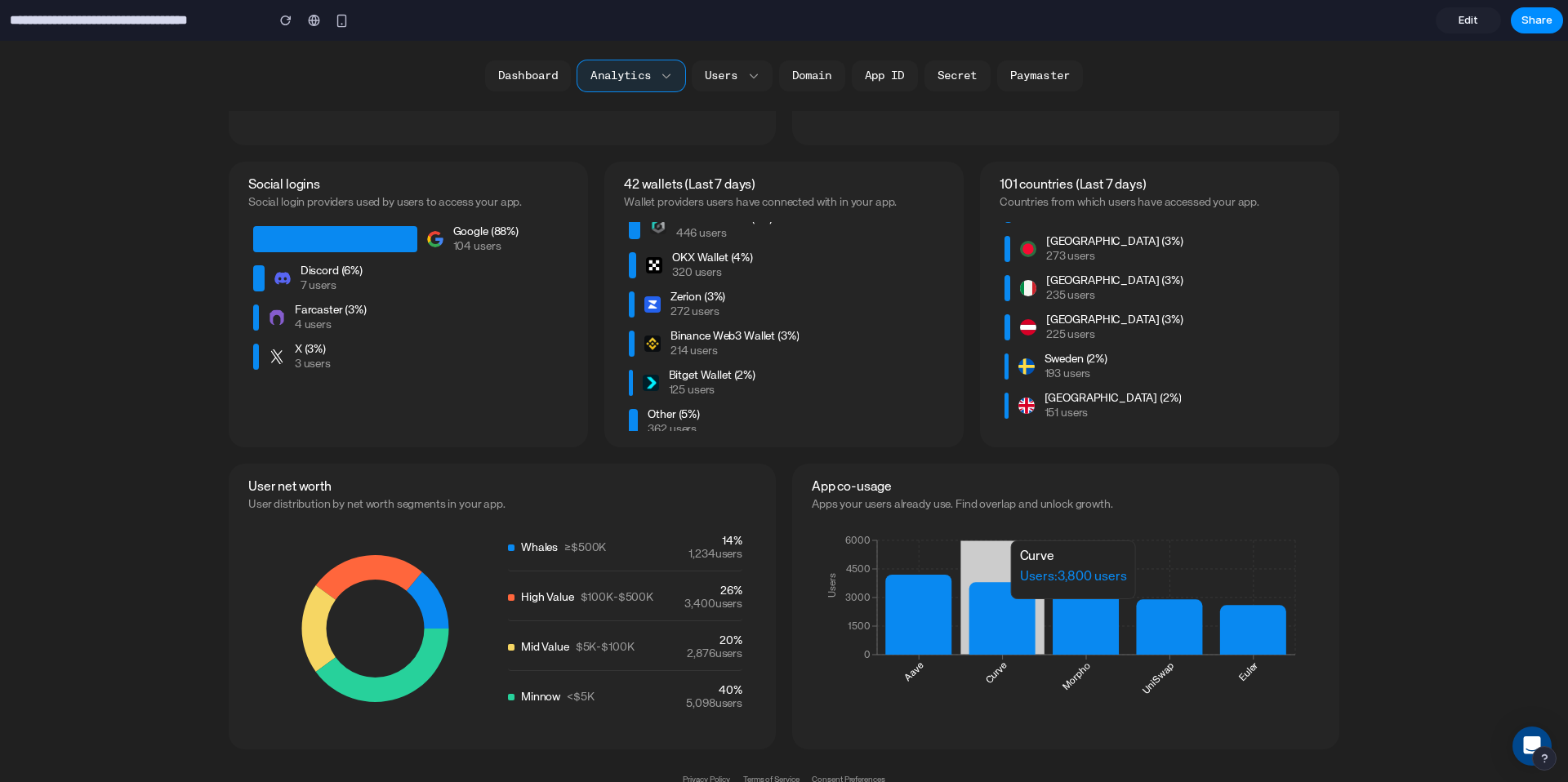
scroll to position [1423, 0]
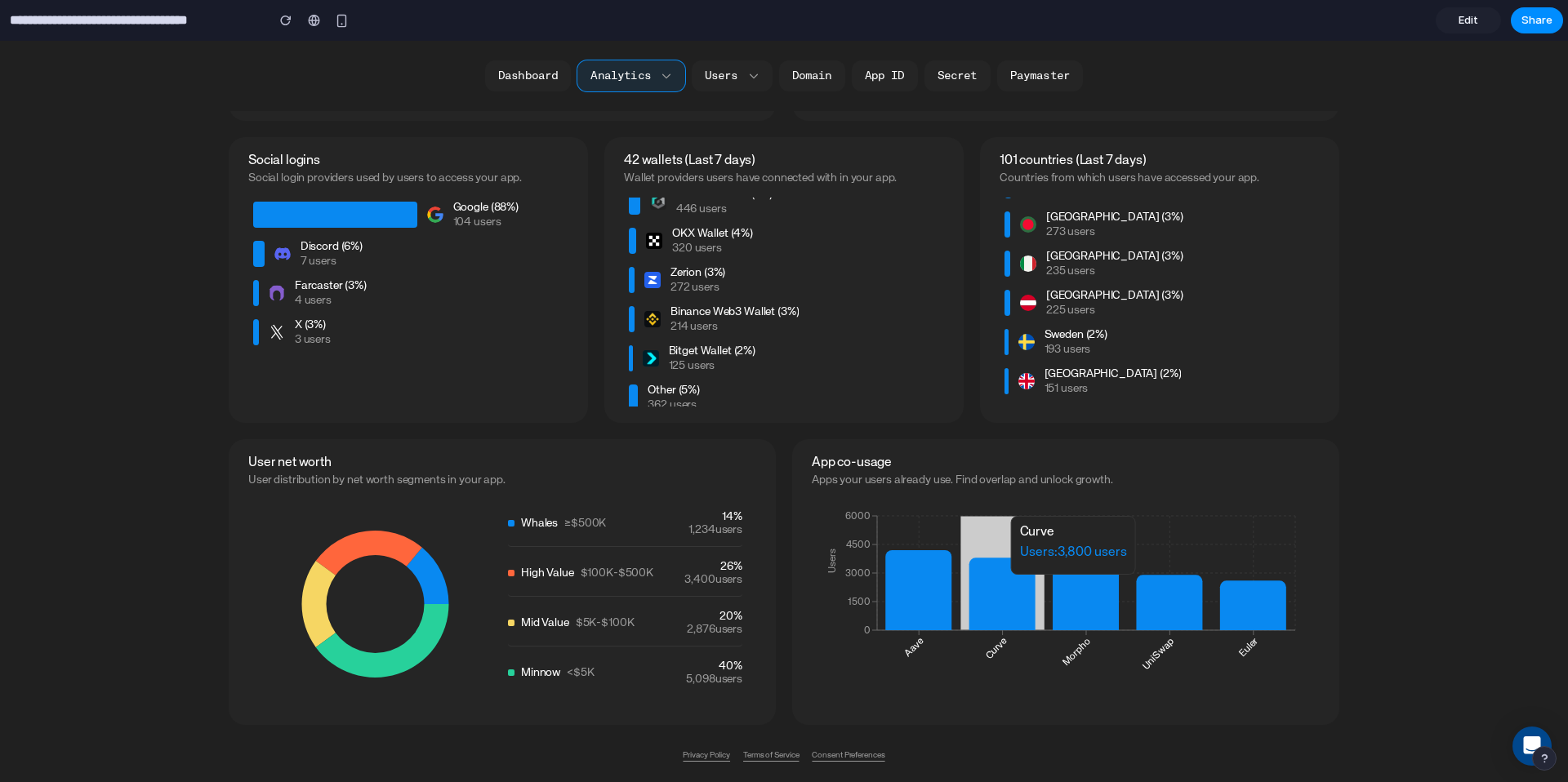
click at [425, 574] on icon at bounding box center [427, 576] width 42 height 56
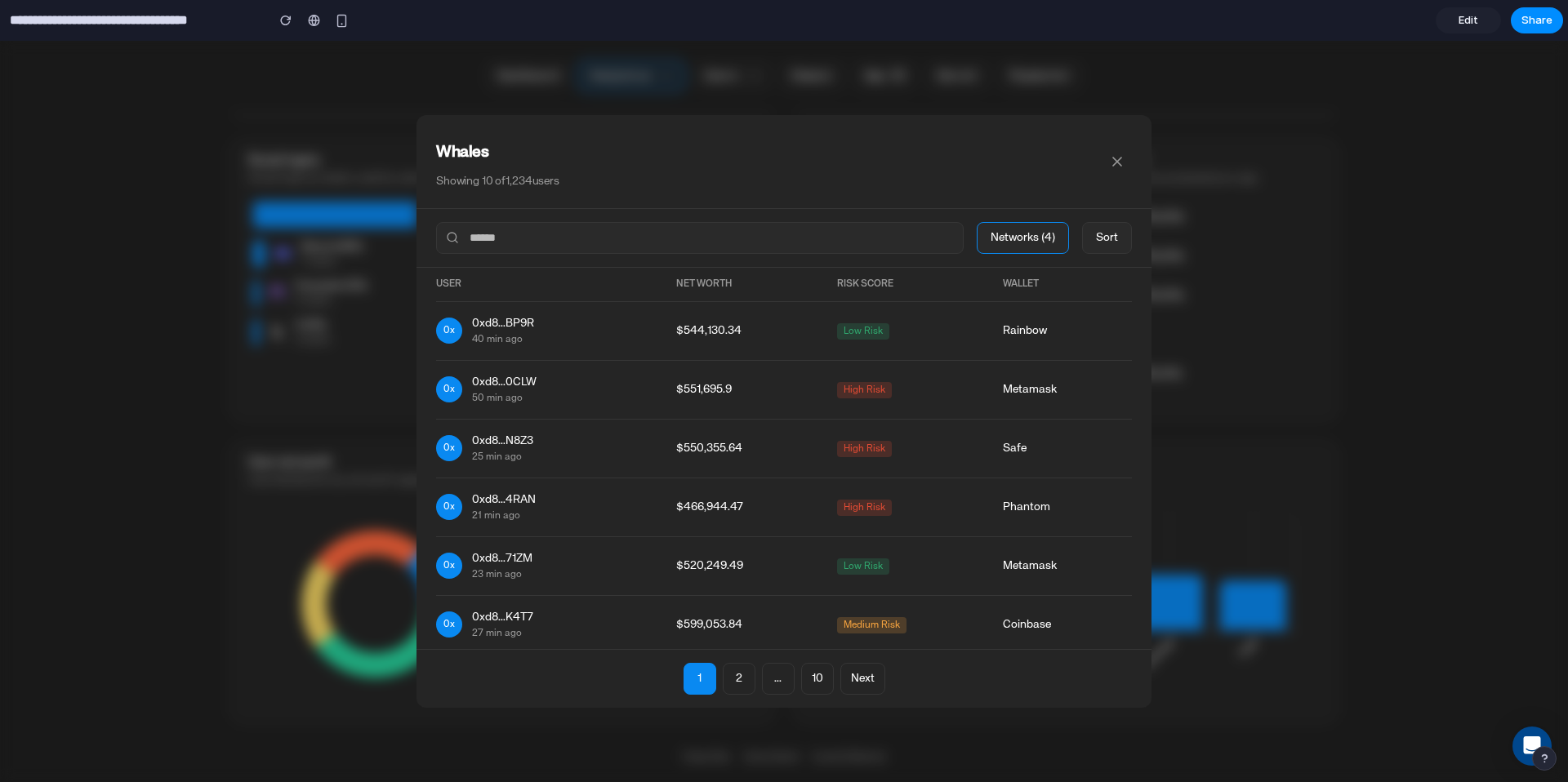
scroll to position [0, 0]
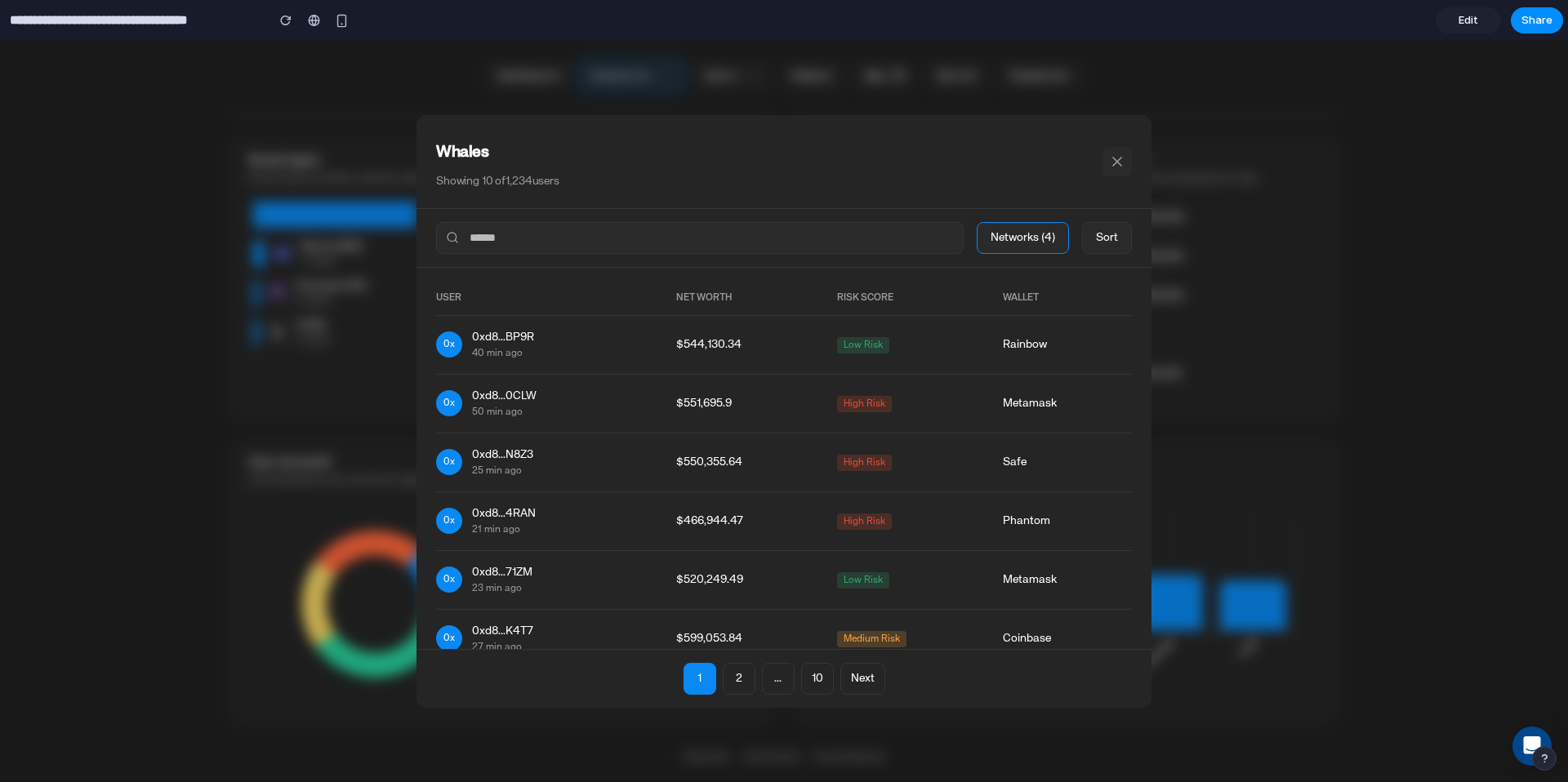
click at [1115, 163] on icon at bounding box center [1117, 161] width 16 height 16
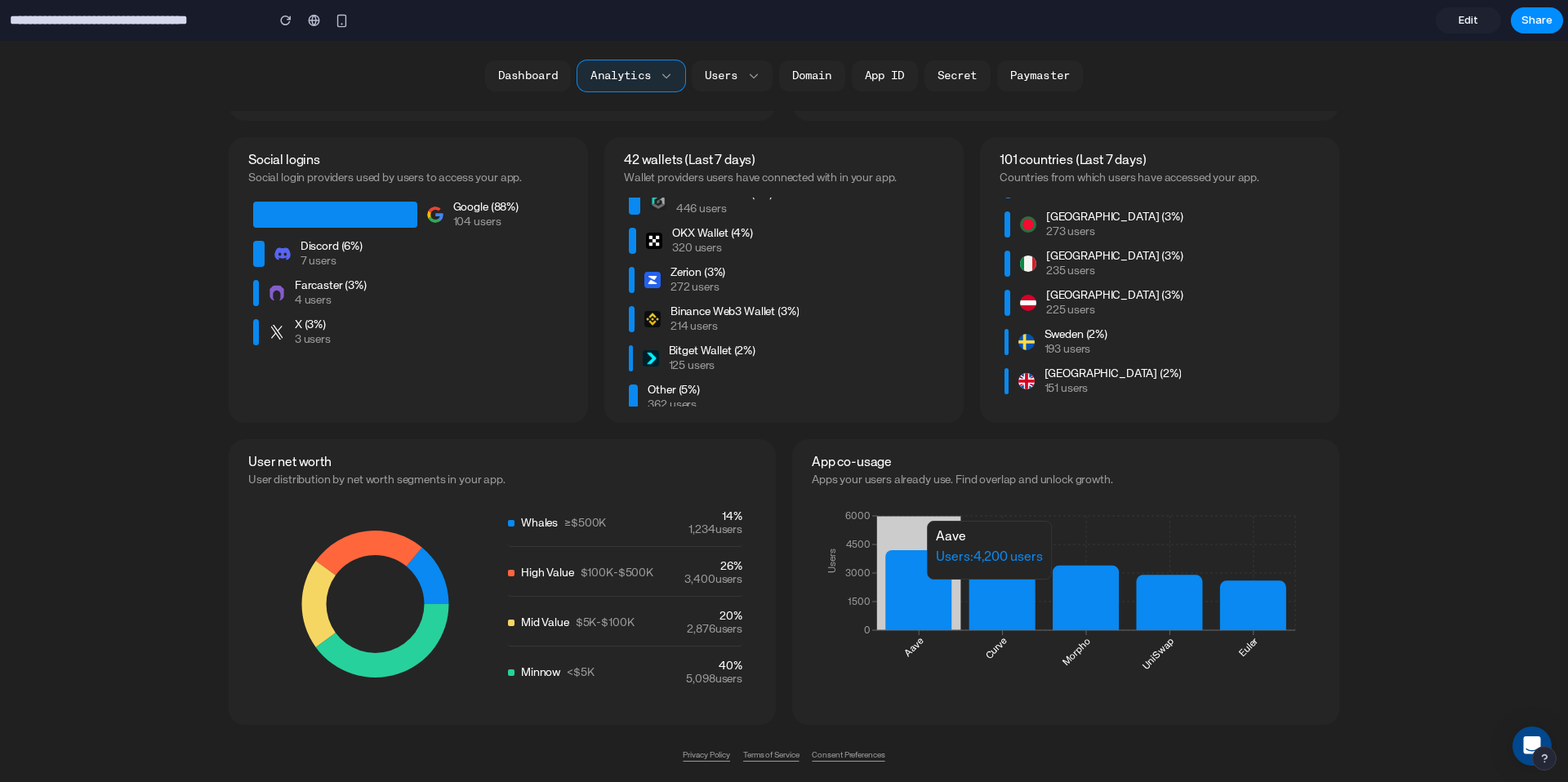
click at [924, 588] on icon at bounding box center [919, 590] width 66 height 80
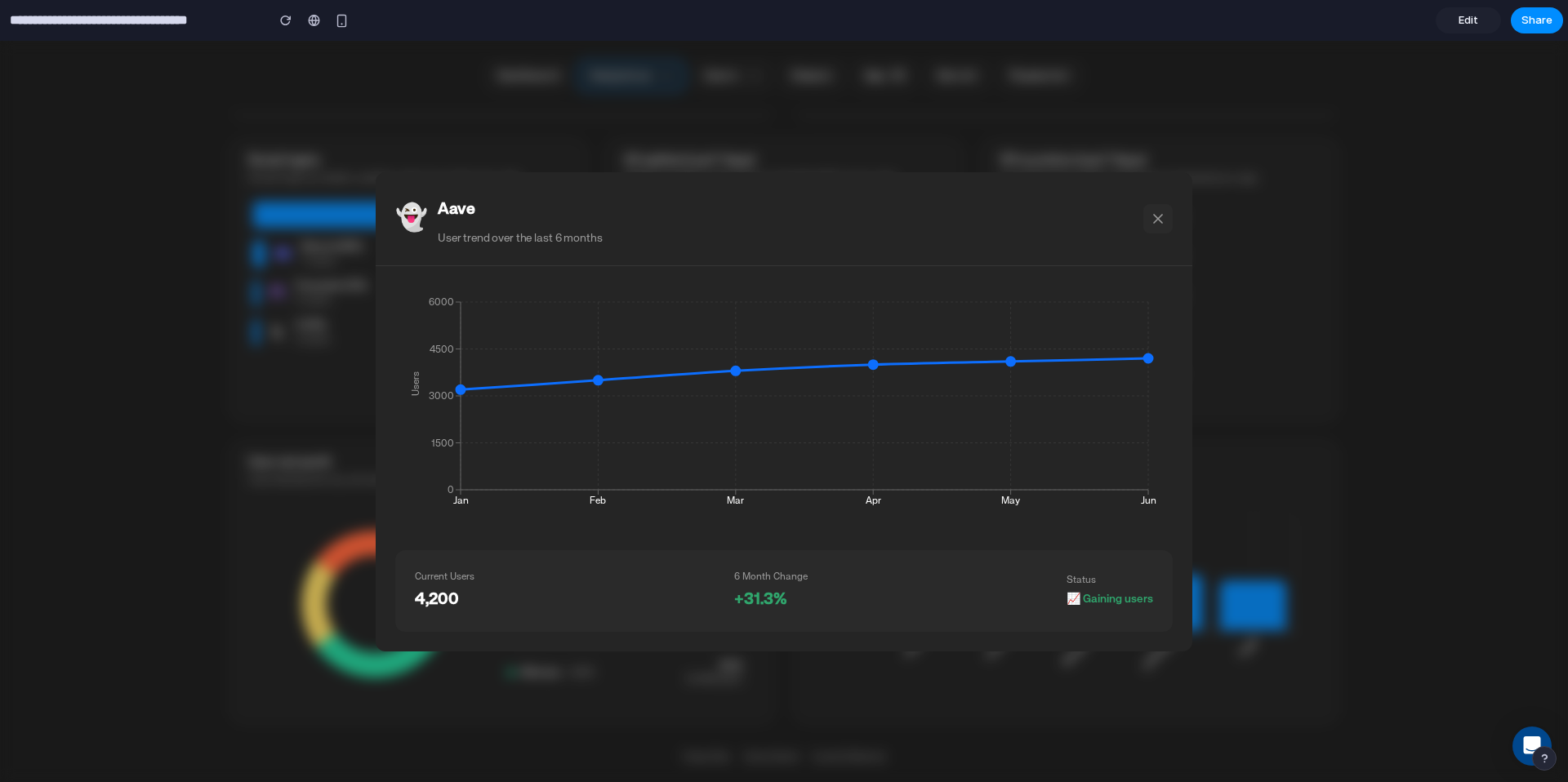
click at [1159, 213] on icon at bounding box center [1158, 219] width 16 height 16
